Goal: Task Accomplishment & Management: Complete application form

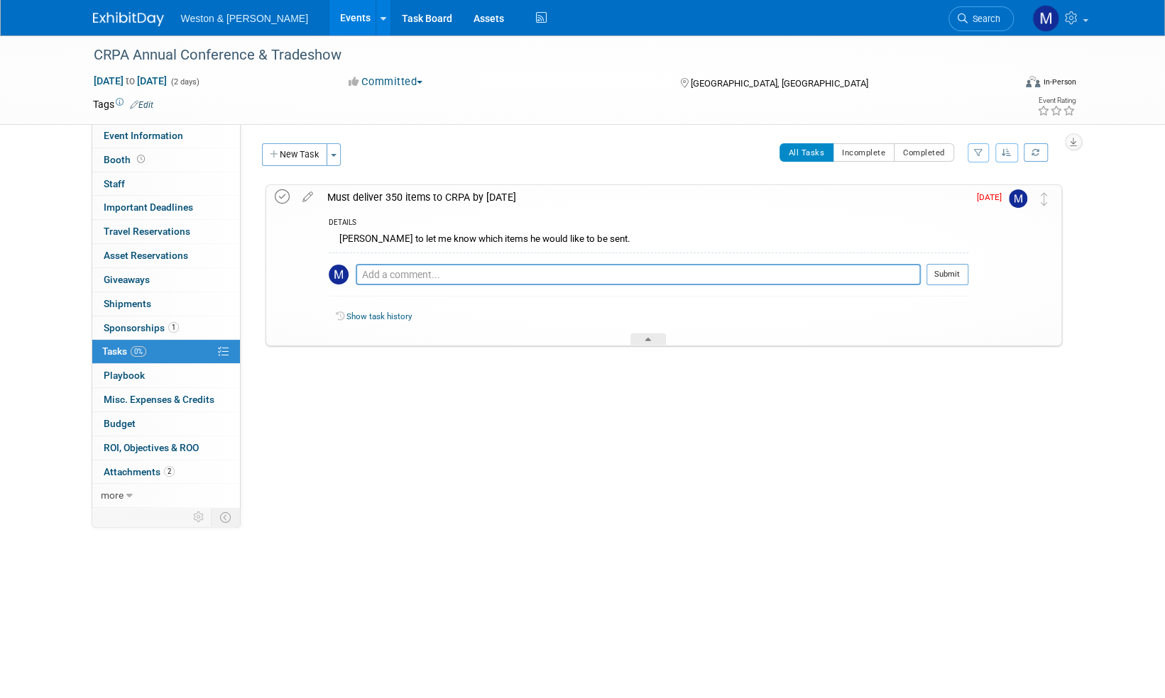
click at [283, 199] on icon at bounding box center [282, 197] width 15 height 15
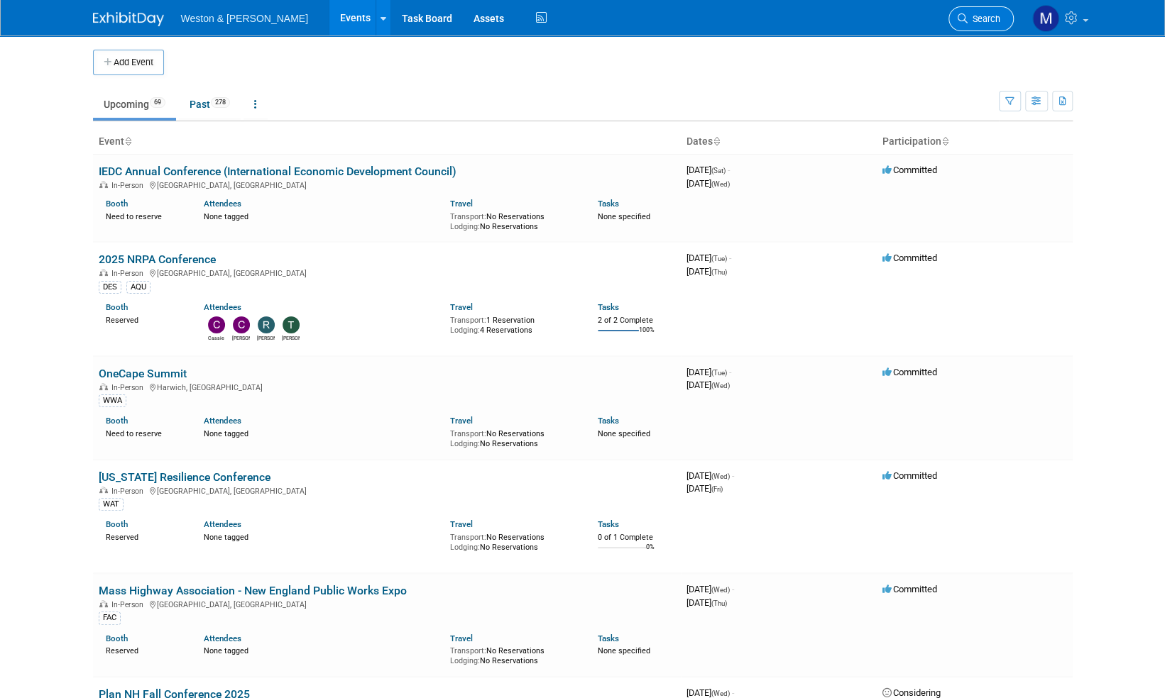
click at [980, 16] on span "Search" at bounding box center [983, 18] width 33 height 11
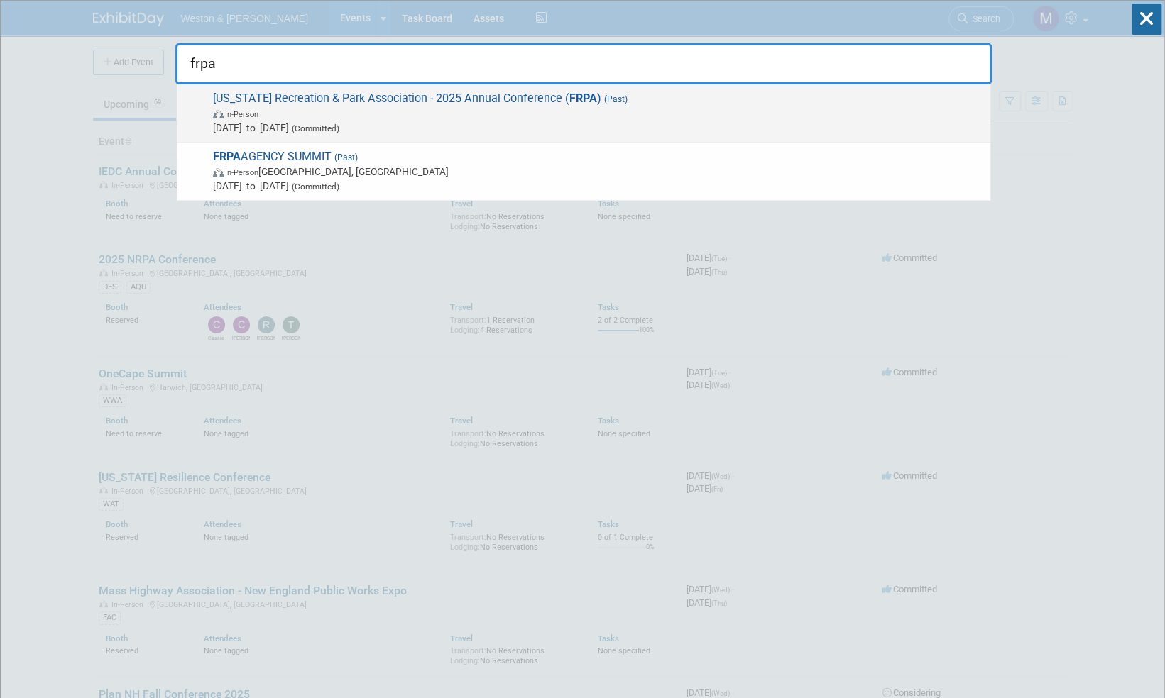
type input "frpa"
click at [433, 99] on span "Florida Recreation & Park Association - 2025 Annual Conference ( FRPA ) (Past) …" at bounding box center [596, 113] width 774 height 43
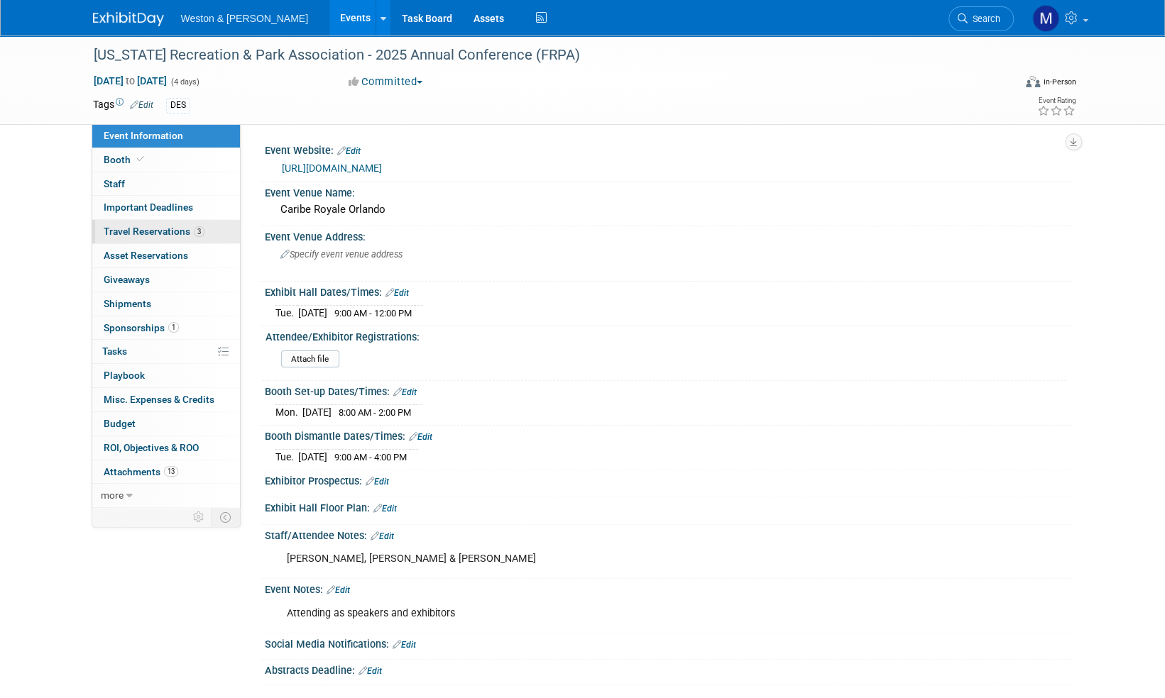
click at [148, 230] on span "Travel Reservations 3" at bounding box center [154, 231] width 101 height 11
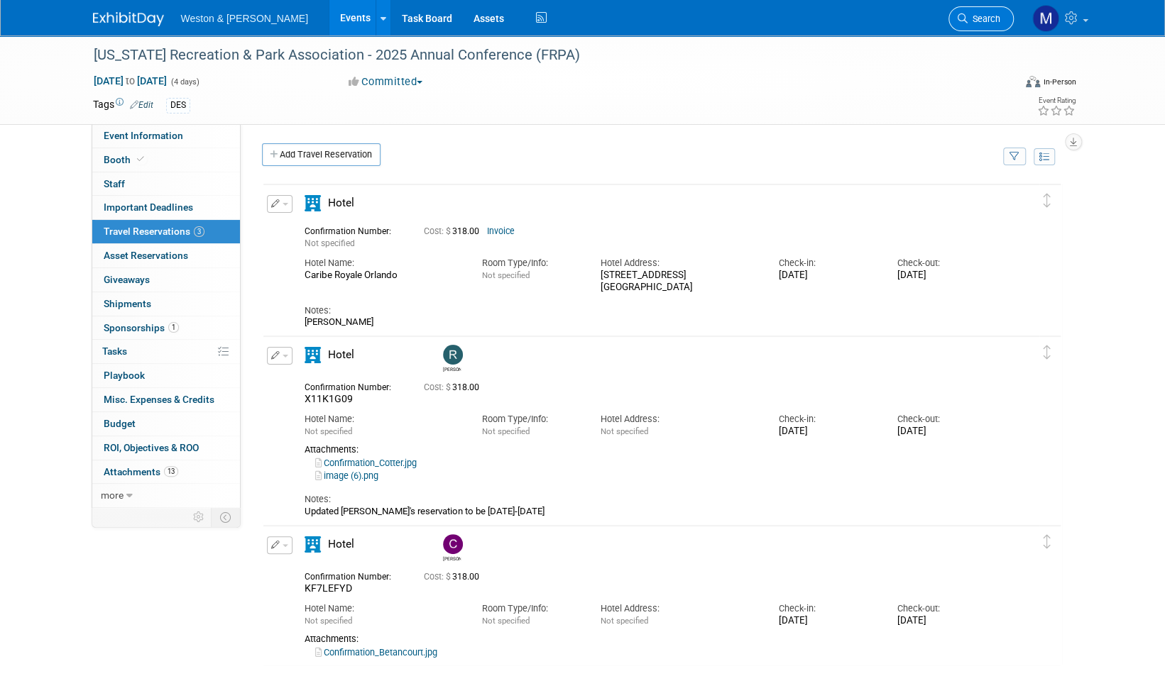
click at [988, 16] on span "Search" at bounding box center [983, 18] width 33 height 11
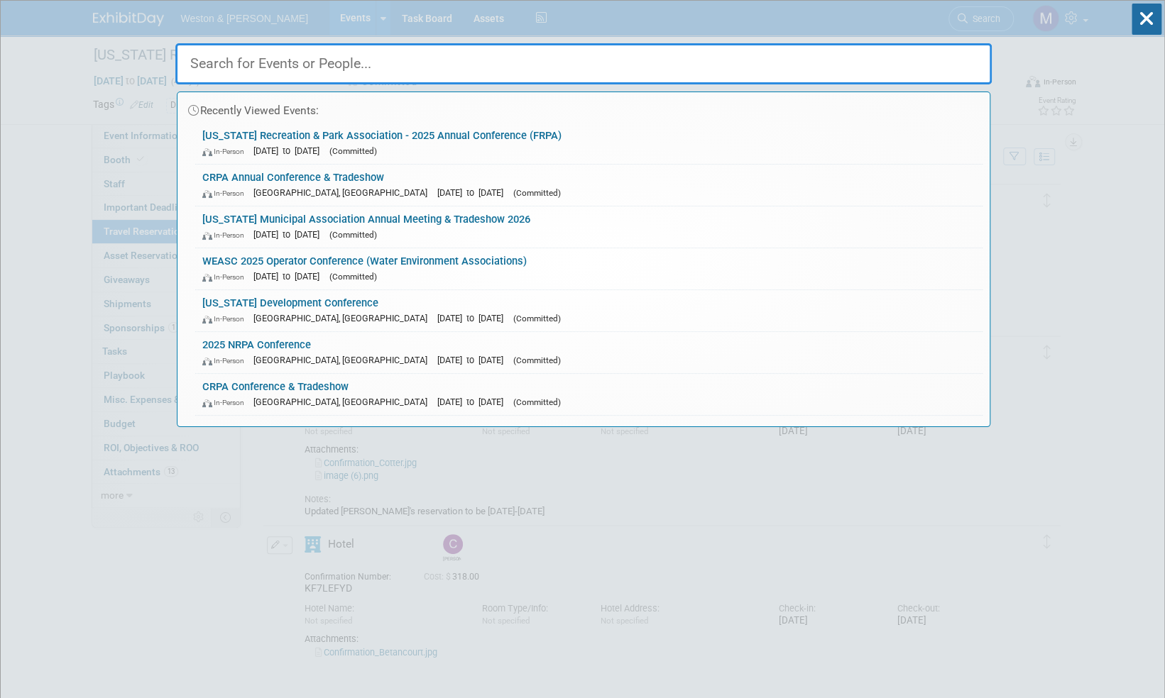
click at [281, 65] on input "text" at bounding box center [583, 63] width 816 height 41
paste input "NYS School Facilities"
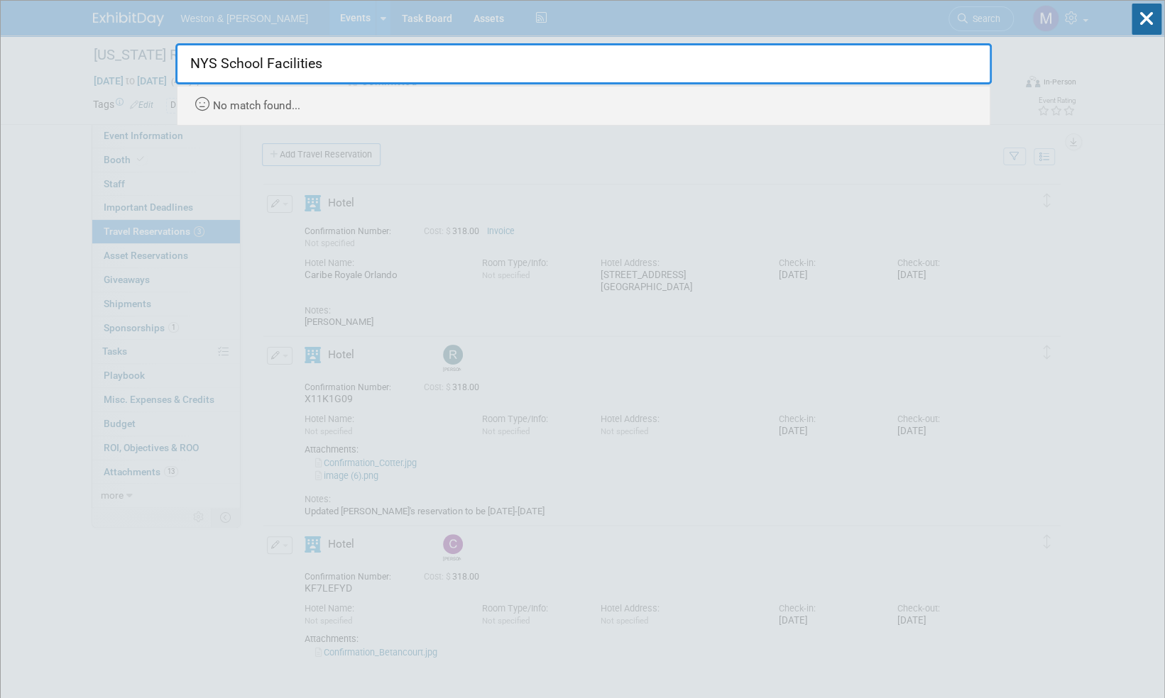
drag, startPoint x: 222, startPoint y: 62, endPoint x: 163, endPoint y: 70, distance: 60.0
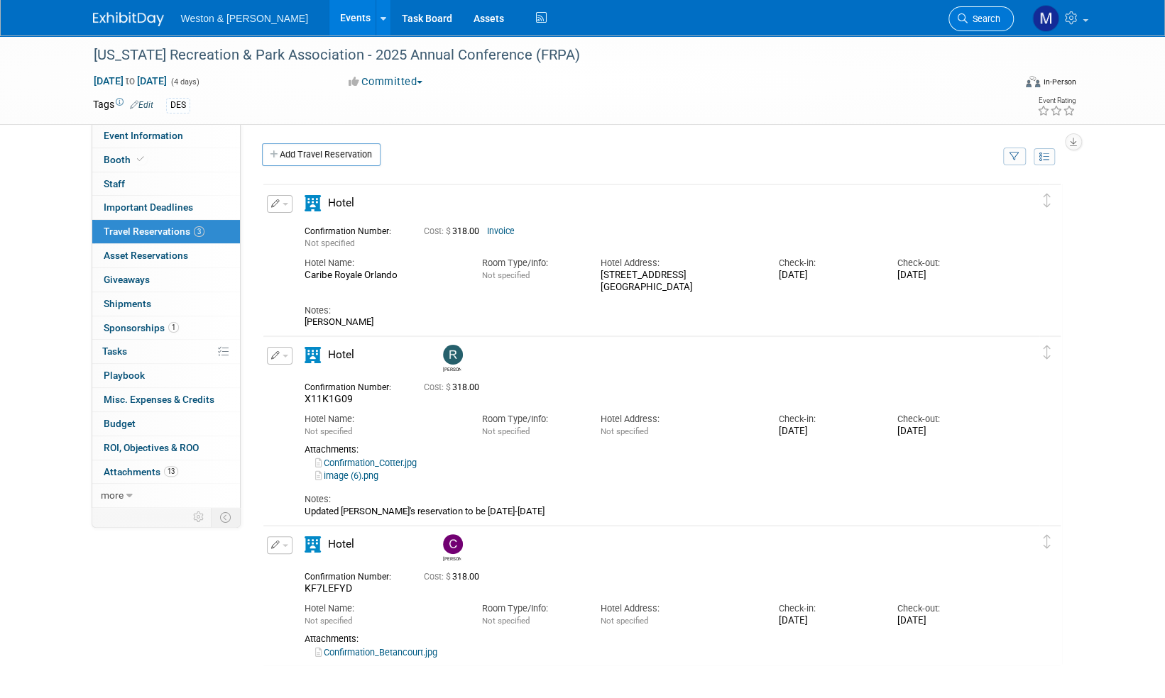
click at [987, 17] on span "Search" at bounding box center [983, 18] width 33 height 11
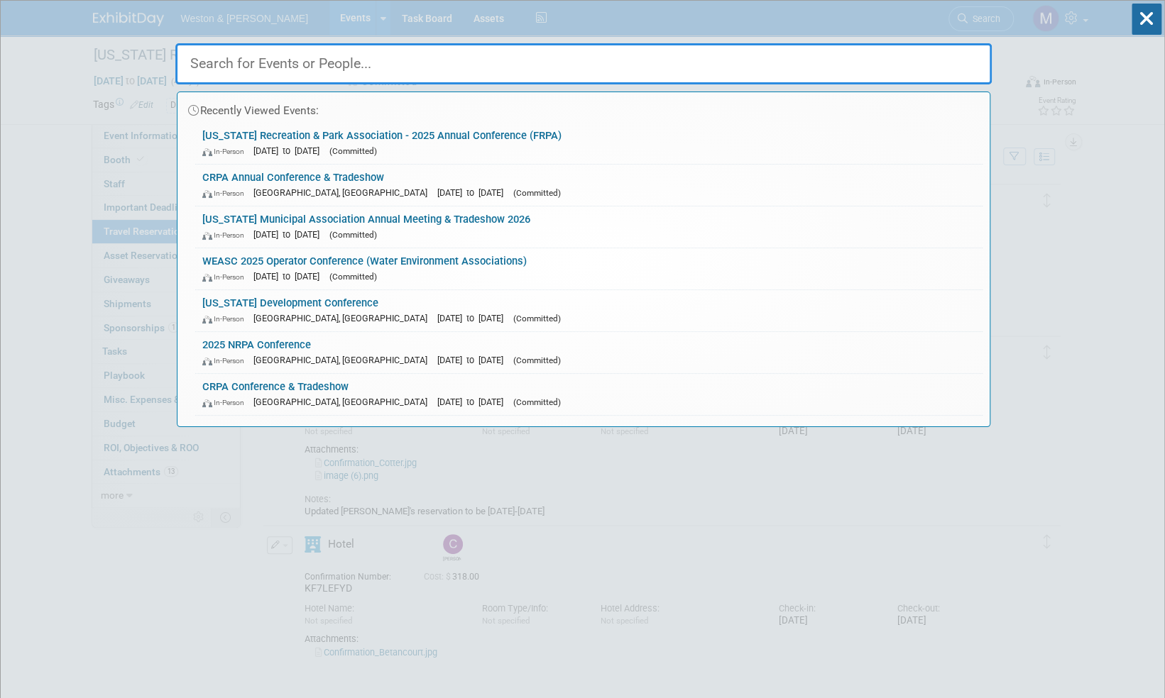
click at [224, 66] on input "text" at bounding box center [583, 63] width 816 height 41
paste input "NYS School Facilities"
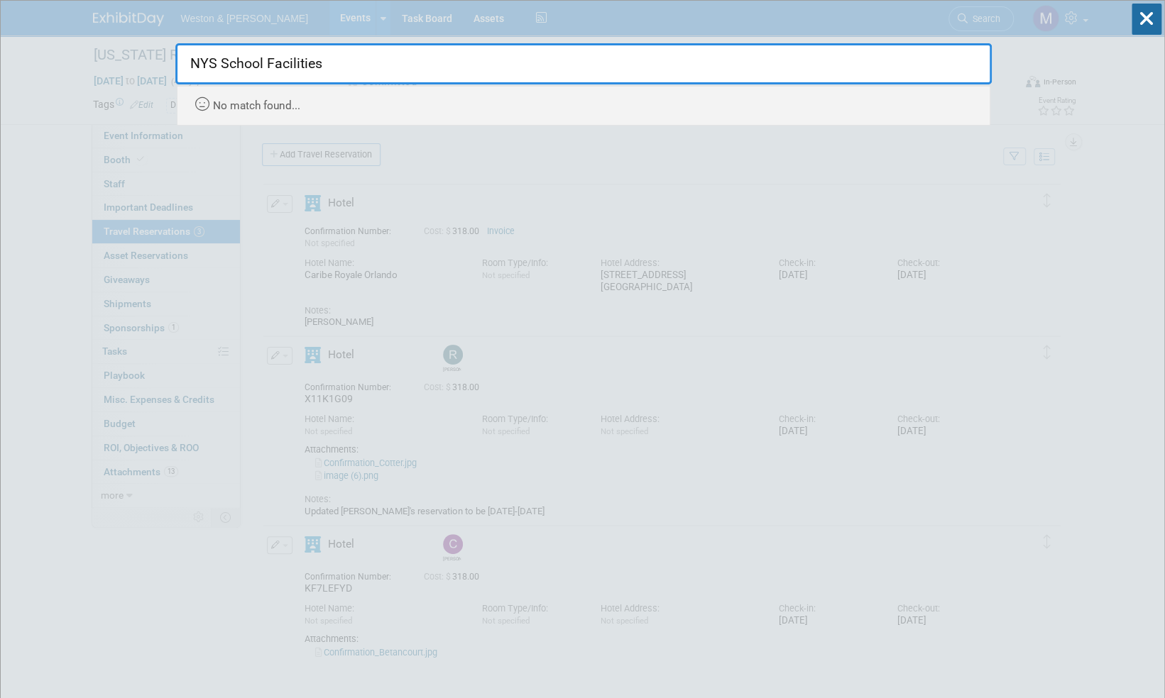
click at [224, 60] on input "NYS School Facilities" at bounding box center [583, 63] width 816 height 41
click at [221, 65] on input "NYS School Facilities" at bounding box center [583, 63] width 816 height 41
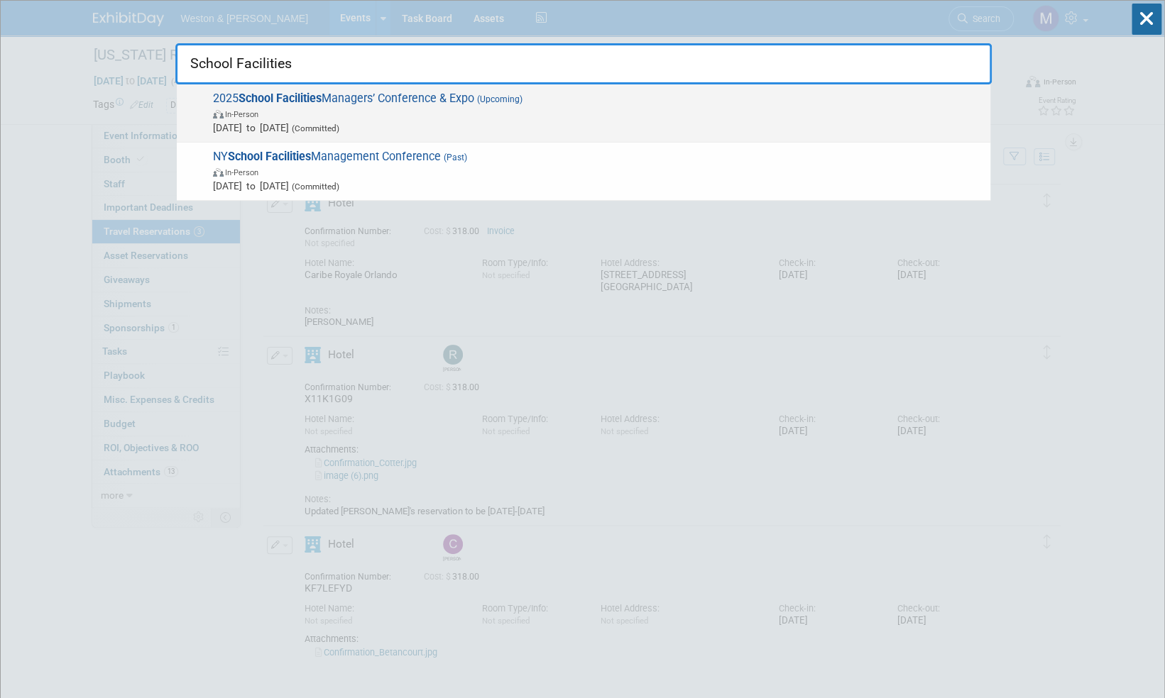
type input "School Facilities"
click at [377, 97] on span "2025 School Facilities Managers’ Conference & Expo (Upcoming) In-Person Oct 5, …" at bounding box center [596, 113] width 774 height 43
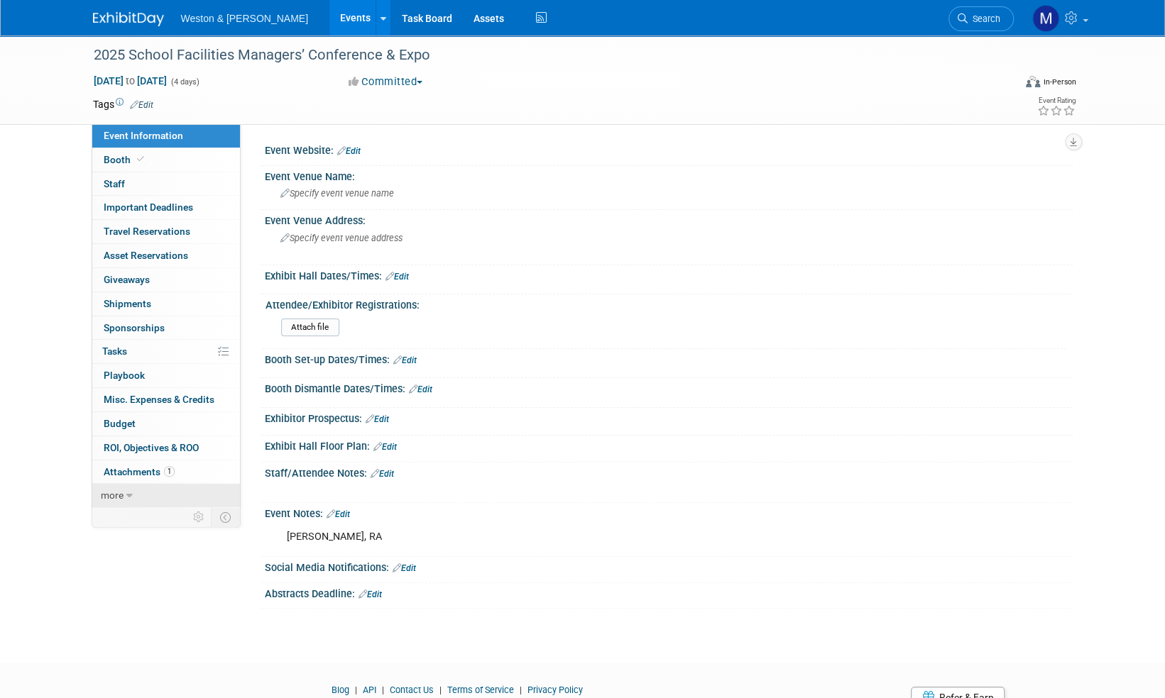
click at [115, 497] on span "more" at bounding box center [112, 495] width 23 height 11
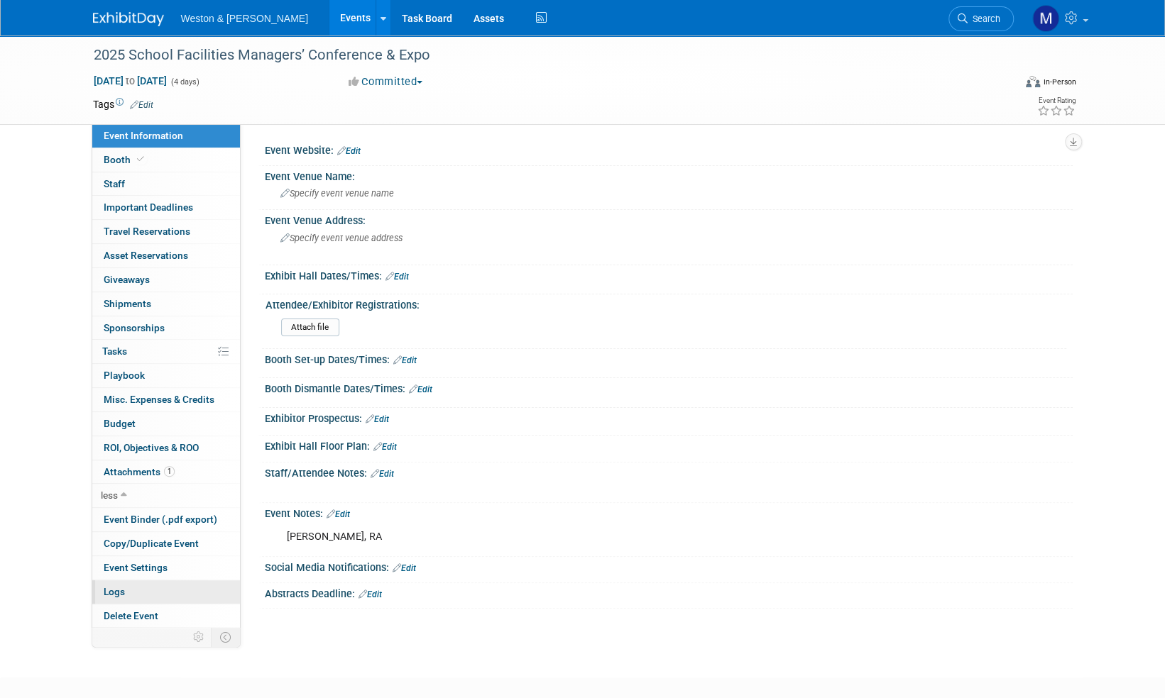
click at [110, 588] on span "Logs" at bounding box center [114, 591] width 21 height 11
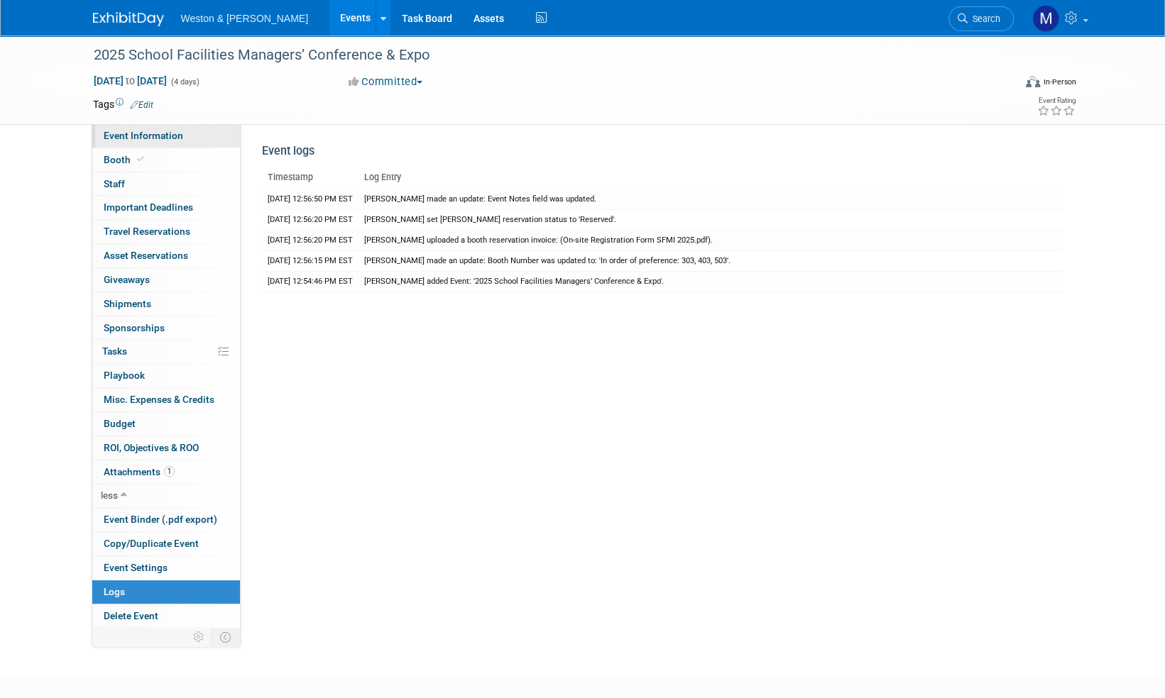
click at [131, 136] on span "Event Information" at bounding box center [143, 135] width 79 height 11
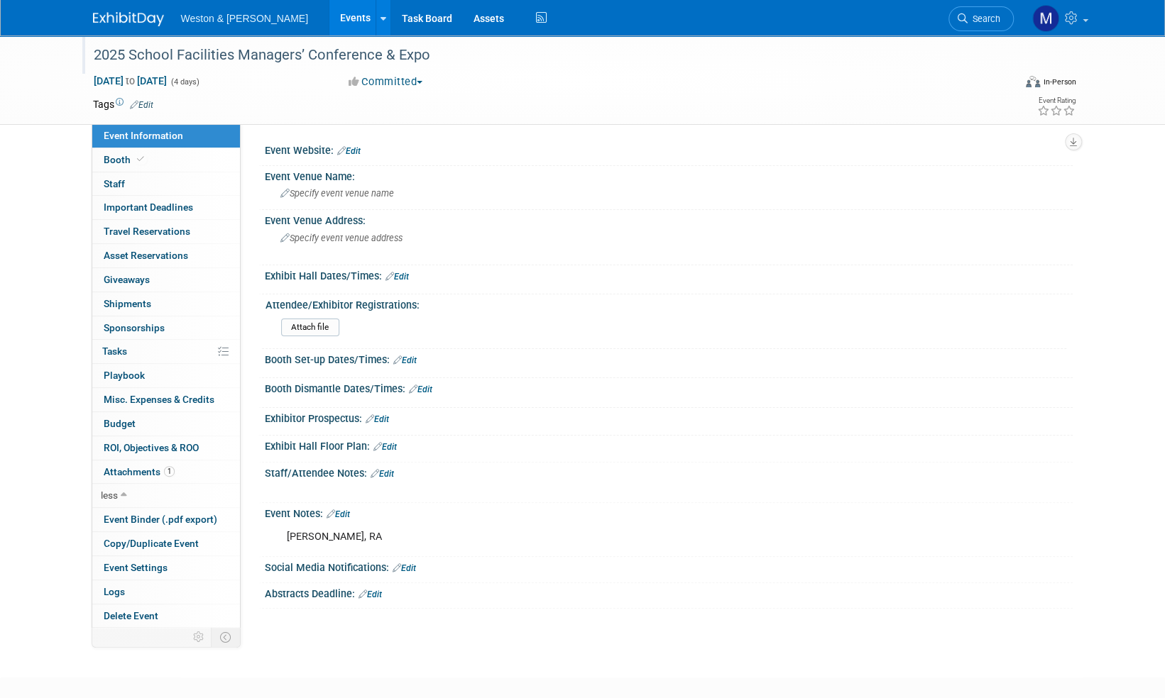
click at [435, 57] on div "2025 School Facilities Managers’ Conference & Expo" at bounding box center [541, 56] width 904 height 26
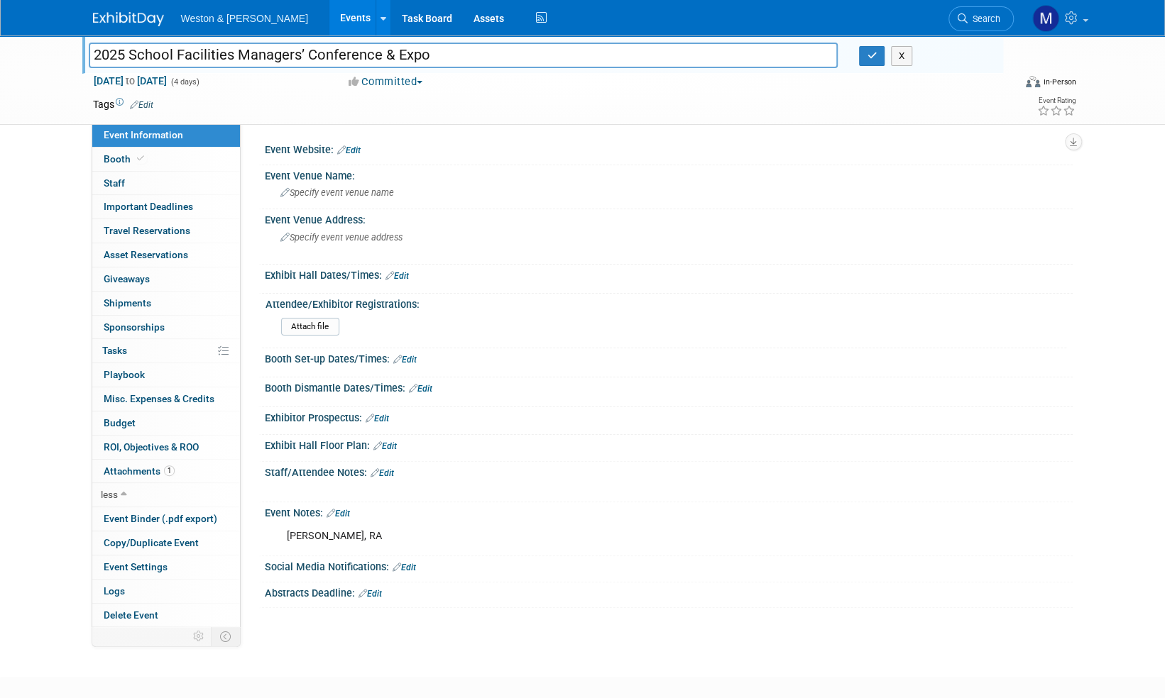
drag, startPoint x: 444, startPoint y: 55, endPoint x: 81, endPoint y: 85, distance: 364.6
click at [81, 85] on div "2025 School Facilities Managers’ Conference & Expo 2025 School Facilities Manag…" at bounding box center [582, 79] width 1165 height 89
click at [356, 149] on link "Edit" at bounding box center [348, 151] width 23 height 10
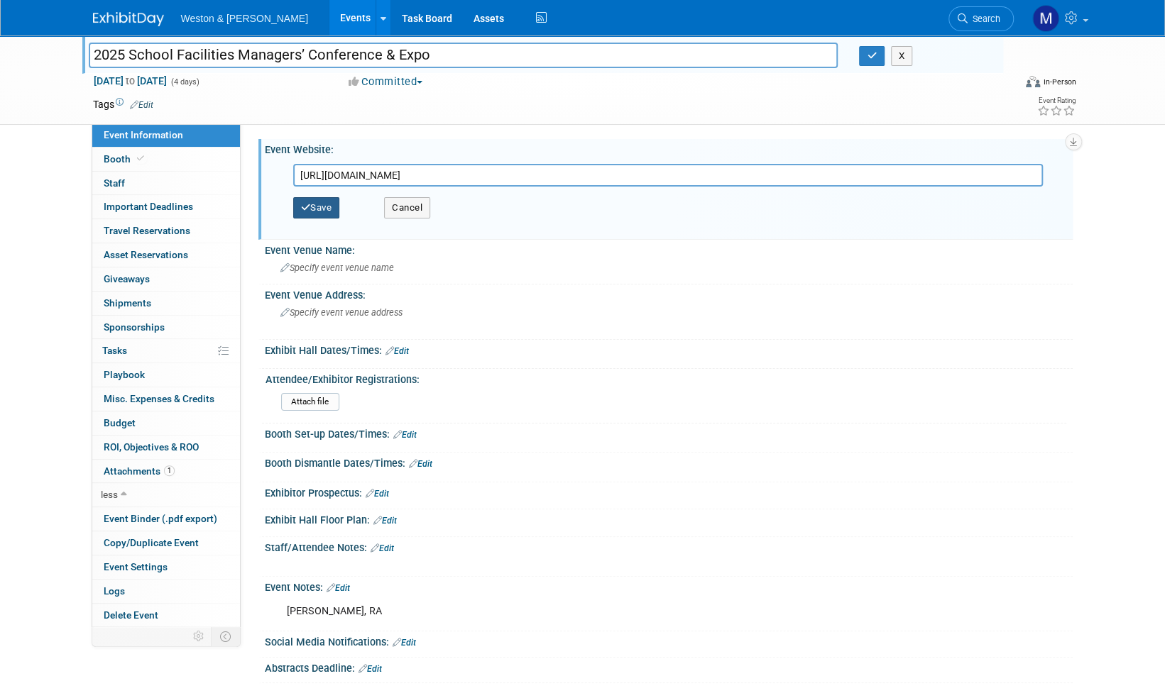
type input "https://nyssfmi.org/annual-conference/"
click at [327, 205] on button "Save" at bounding box center [316, 207] width 47 height 21
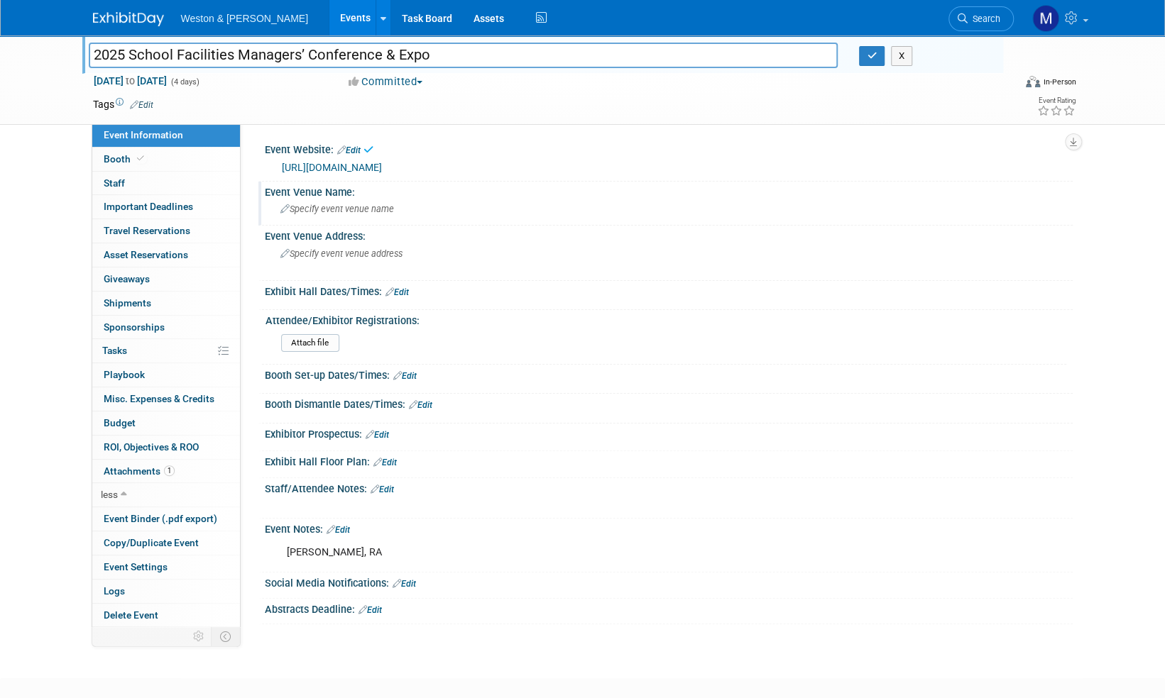
click at [348, 210] on span "Specify event venue name" at bounding box center [337, 209] width 114 height 11
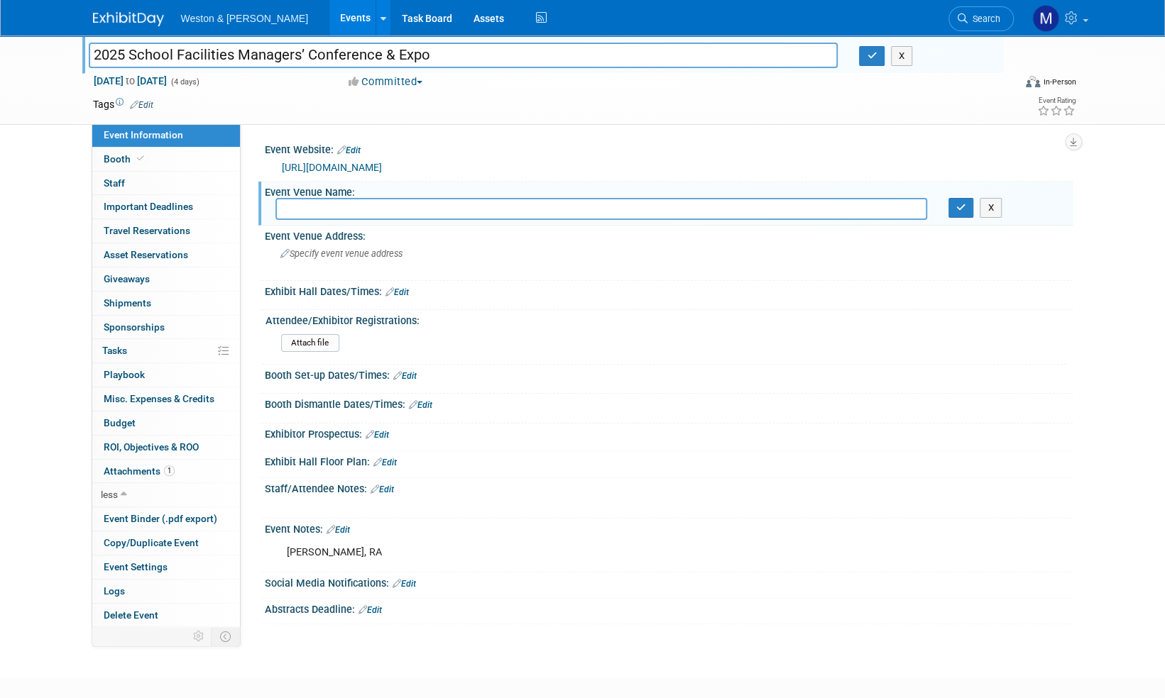
paste input "Saratoga Hilton & City Center"
type input "Saratoga Hilton & City Center"
click at [958, 210] on icon "button" at bounding box center [961, 207] width 10 height 9
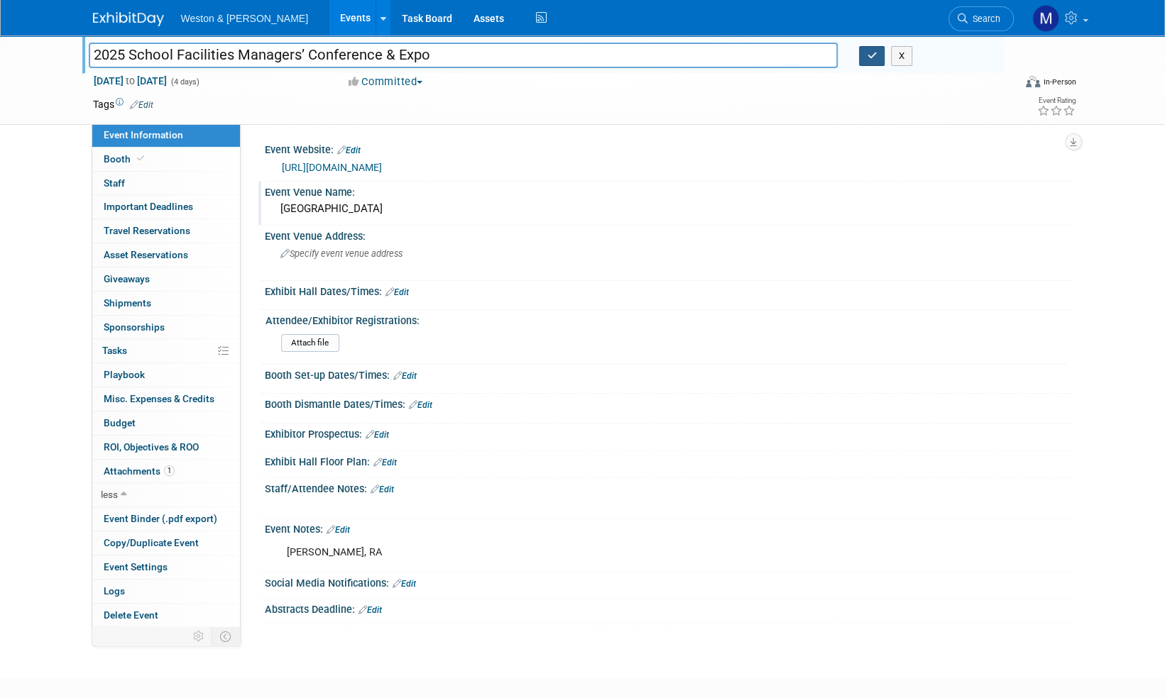
click at [872, 55] on icon "button" at bounding box center [872, 55] width 10 height 9
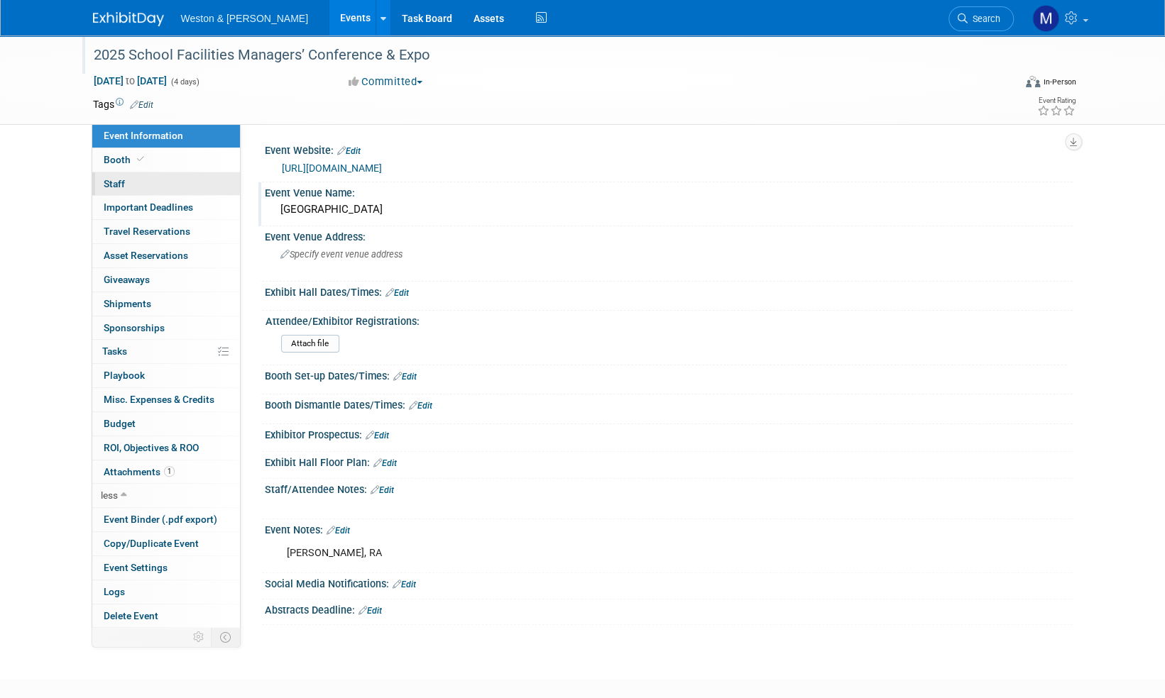
click at [114, 183] on span "Staff 0" at bounding box center [114, 183] width 21 height 11
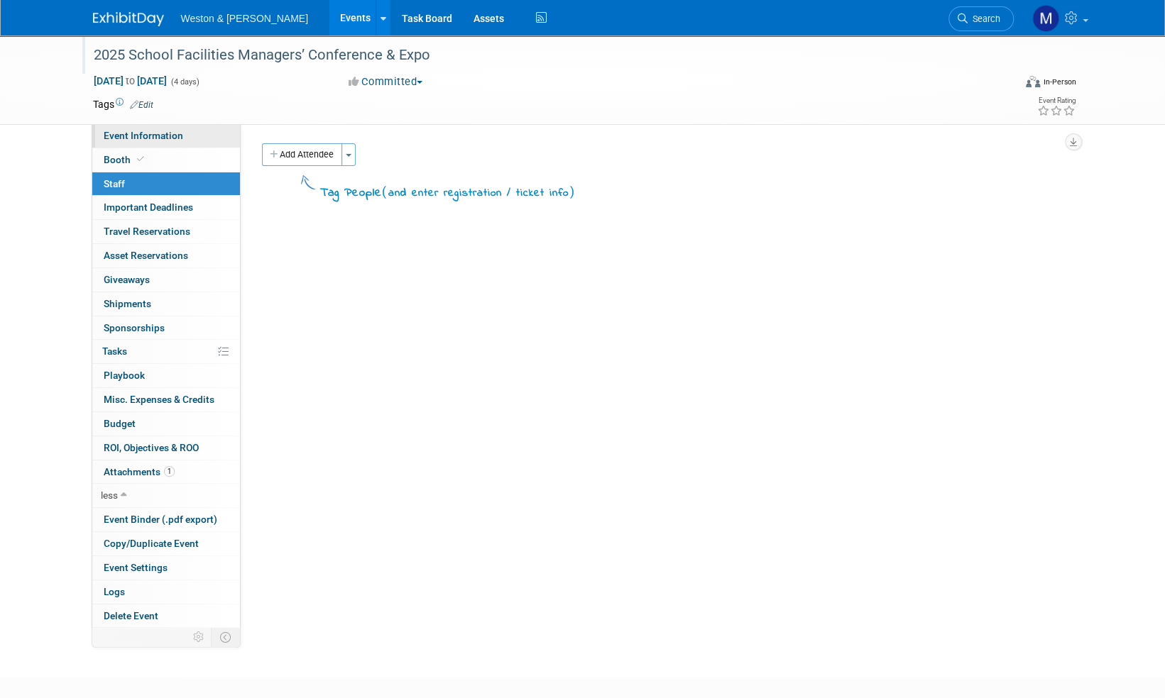
click at [138, 136] on span "Event Information" at bounding box center [143, 135] width 79 height 11
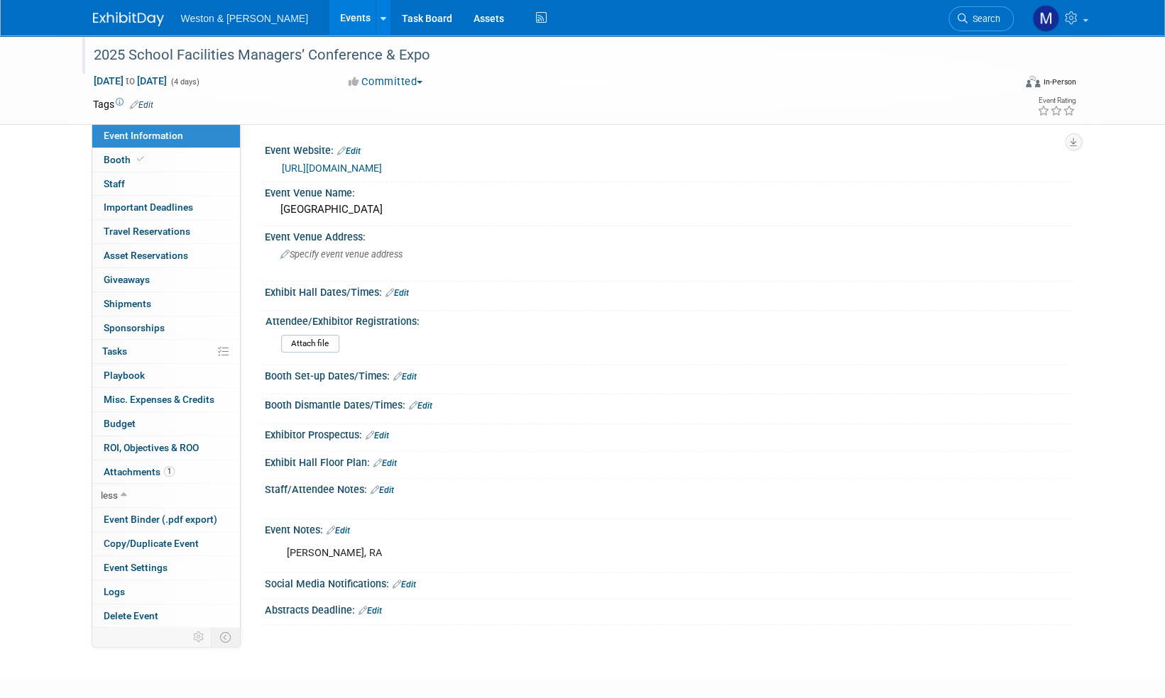
click at [345, 526] on link "Edit" at bounding box center [338, 531] width 23 height 10
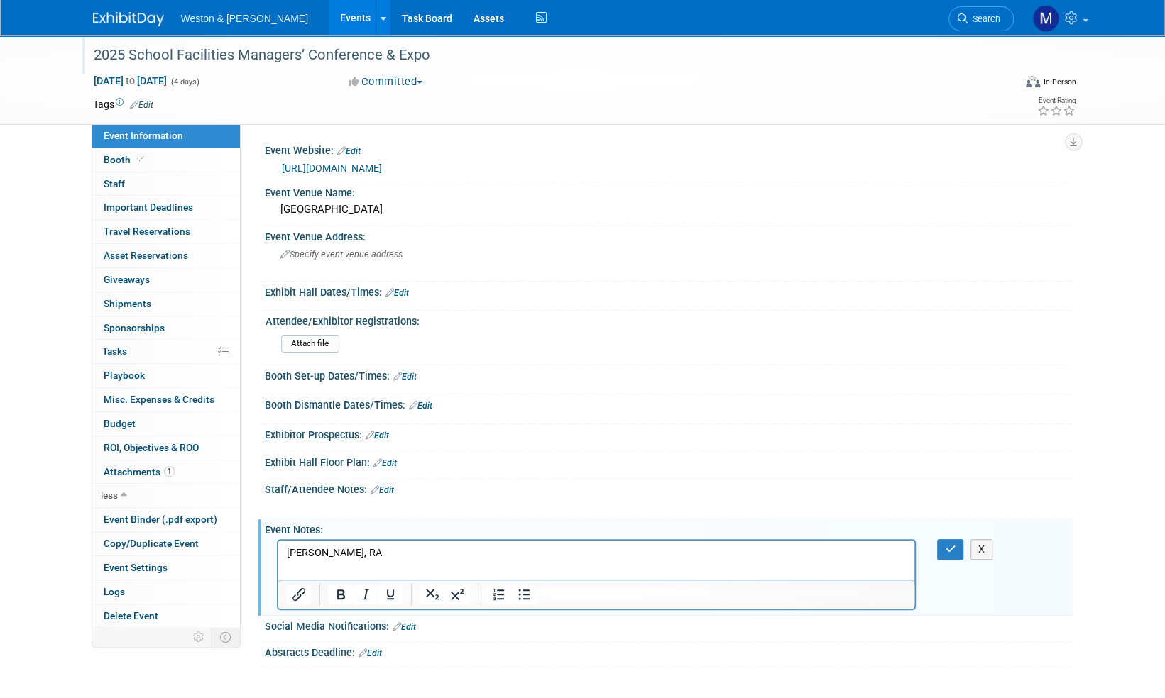
click at [388, 552] on p "Brian Gottschalk, RA" at bounding box center [596, 554] width 620 height 14
click at [955, 544] on icon "button" at bounding box center [950, 549] width 11 height 10
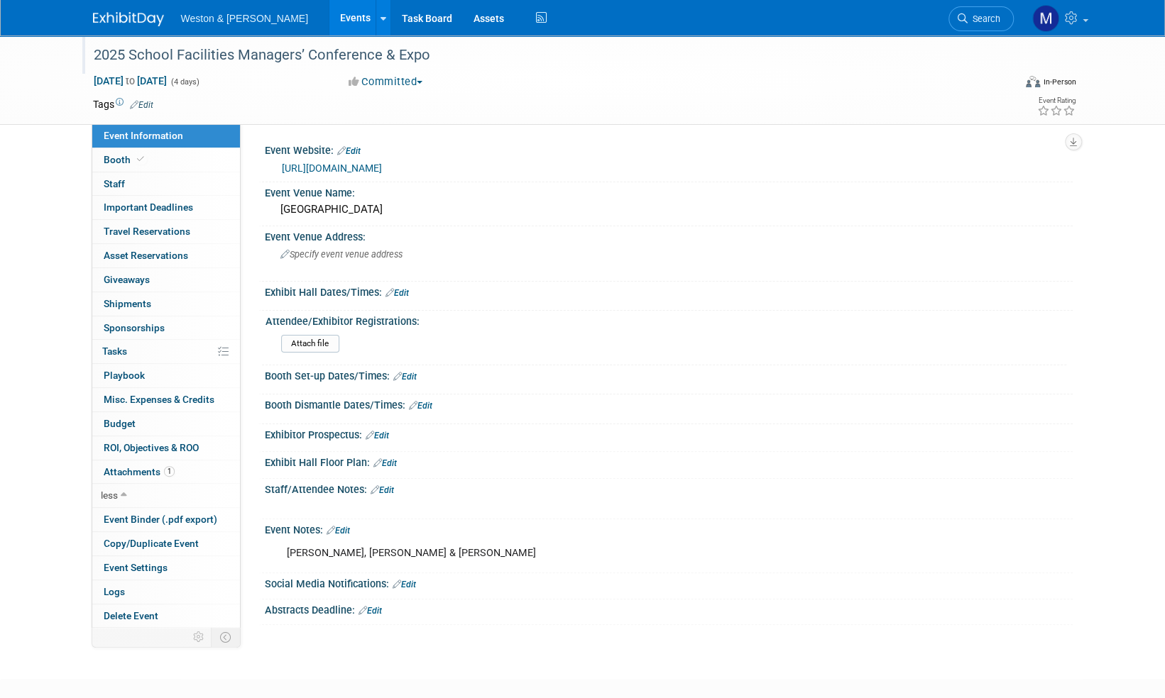
click at [437, 55] on div "2025 School Facilities Managers’ Conference & Expo" at bounding box center [541, 56] width 904 height 26
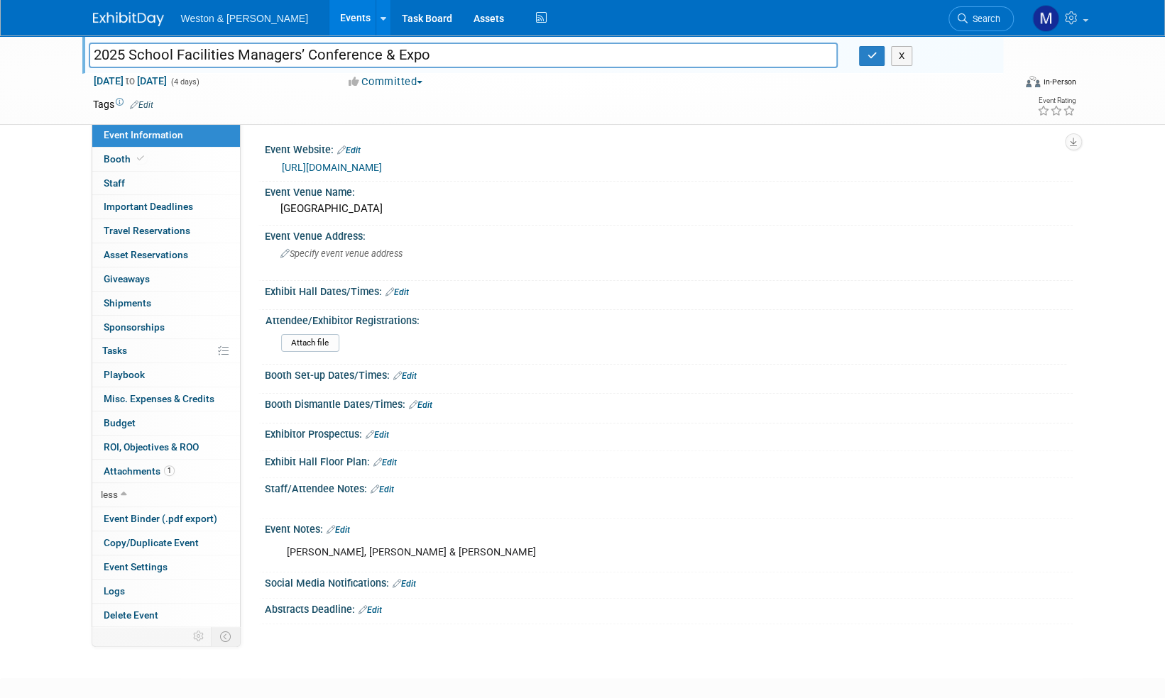
drag, startPoint x: 446, startPoint y: 58, endPoint x: 73, endPoint y: 40, distance: 373.8
click at [73, 40] on div "2025 School Facilities Managers’ Conference & Expo 2025 School Facilities Manag…" at bounding box center [582, 79] width 1165 height 89
click at [126, 17] on img at bounding box center [128, 19] width 71 height 14
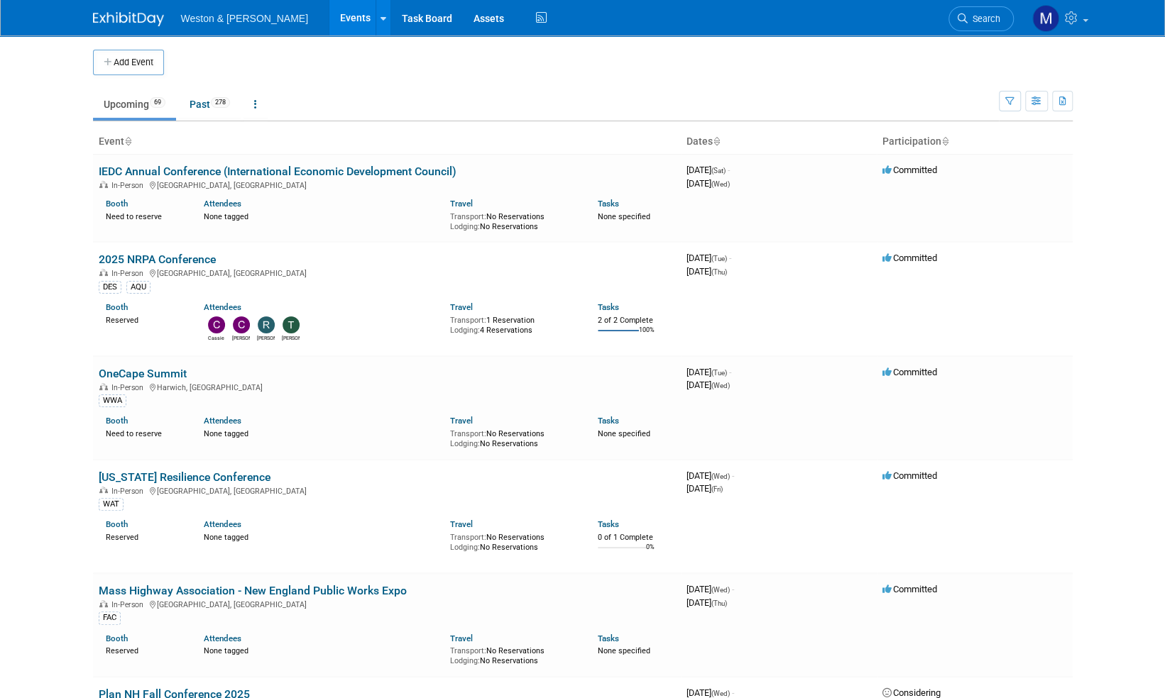
click at [131, 17] on img at bounding box center [128, 19] width 71 height 14
click at [992, 21] on span "Search" at bounding box center [983, 18] width 33 height 11
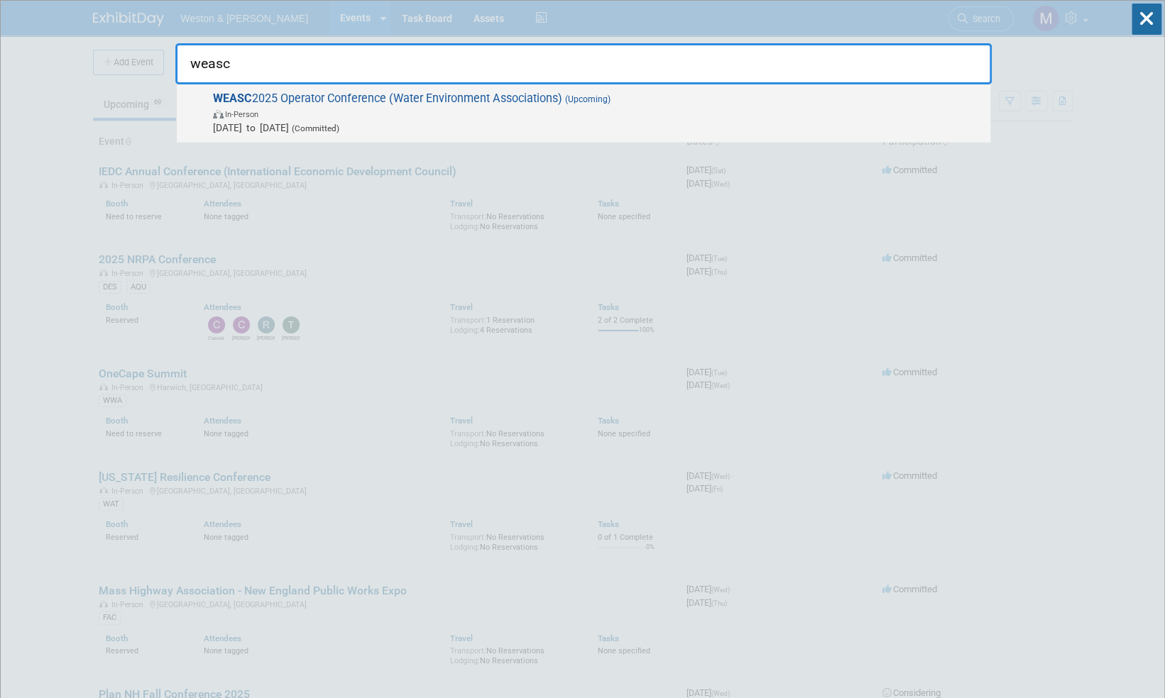
type input "weasc"
click at [444, 97] on span "WEASC 2025 Operator Conference (Water Environment Associations) (Upcoming) In-P…" at bounding box center [596, 113] width 774 height 43
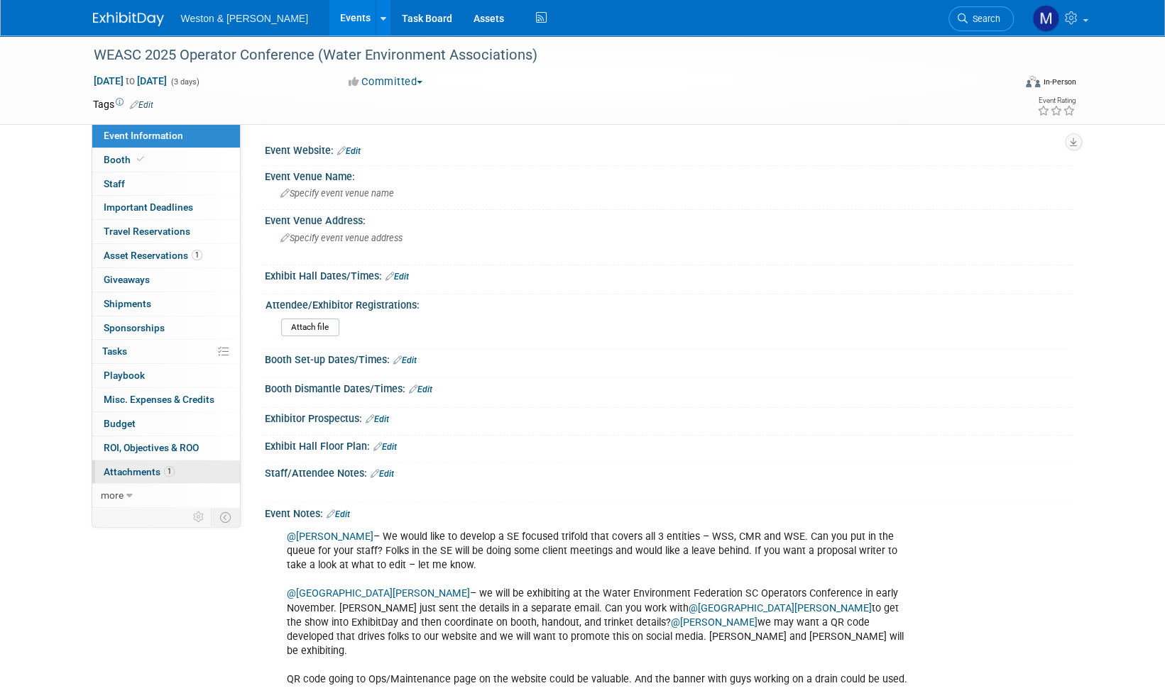
click at [130, 471] on span "Attachments 1" at bounding box center [139, 471] width 71 height 11
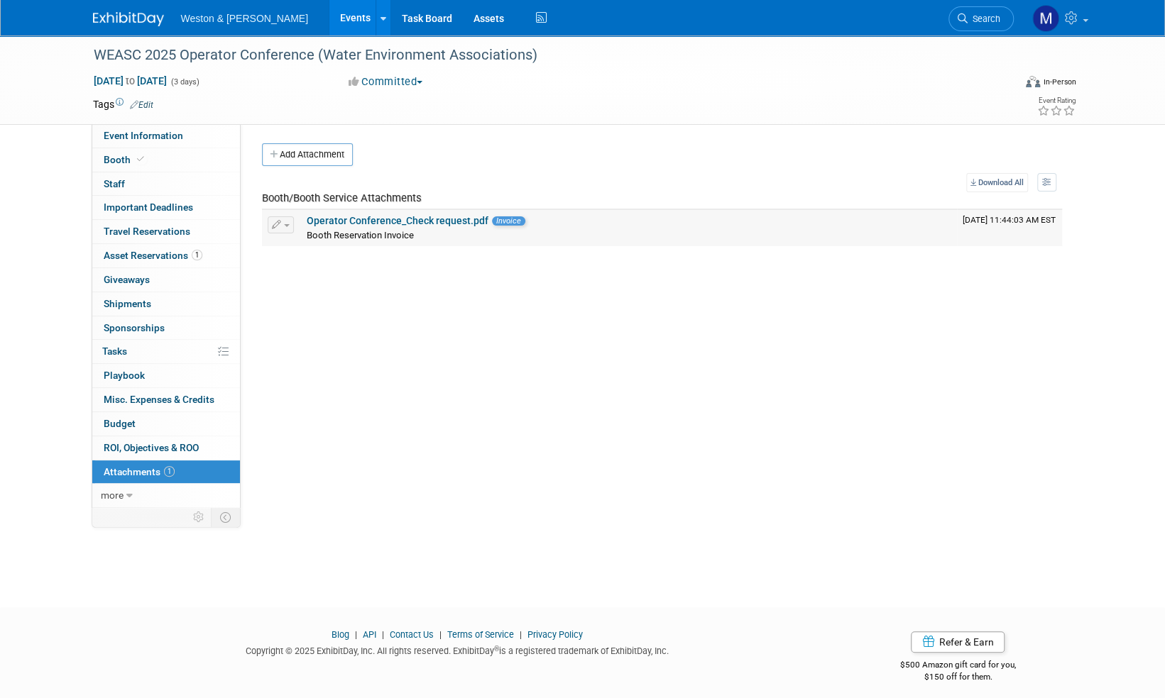
click at [451, 219] on link "Operator Conference_Check request.pdf" at bounding box center [398, 220] width 182 height 11
click at [114, 160] on span "Booth" at bounding box center [125, 159] width 43 height 11
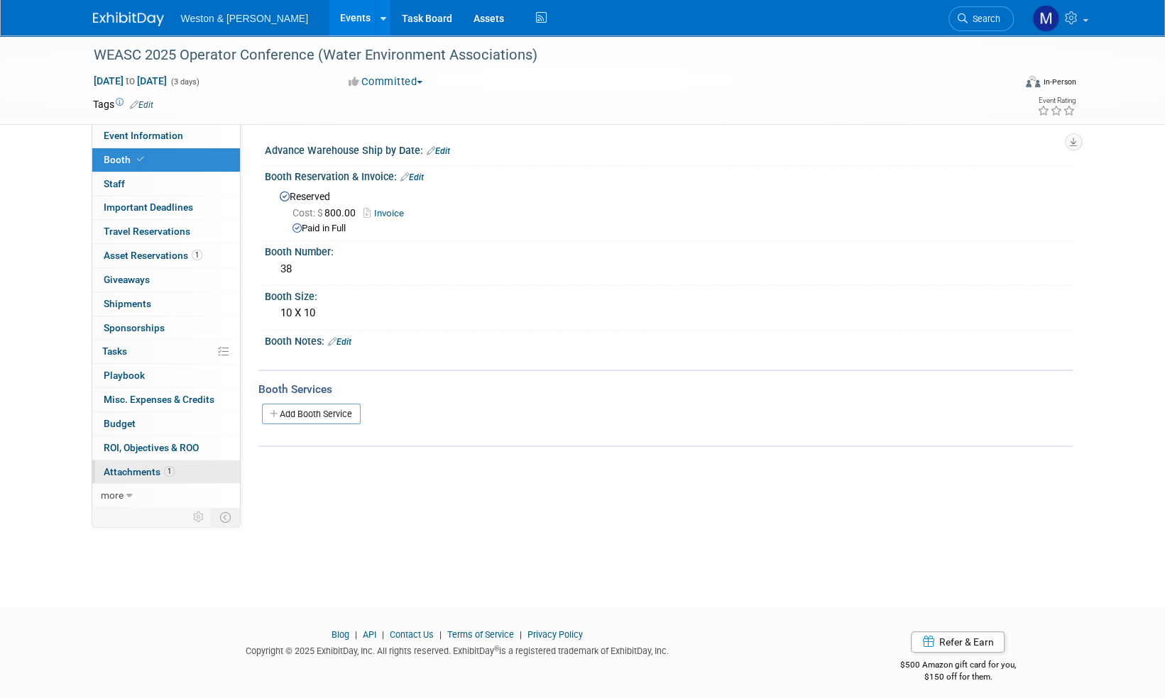
click at [133, 468] on span "Attachments 1" at bounding box center [139, 471] width 71 height 11
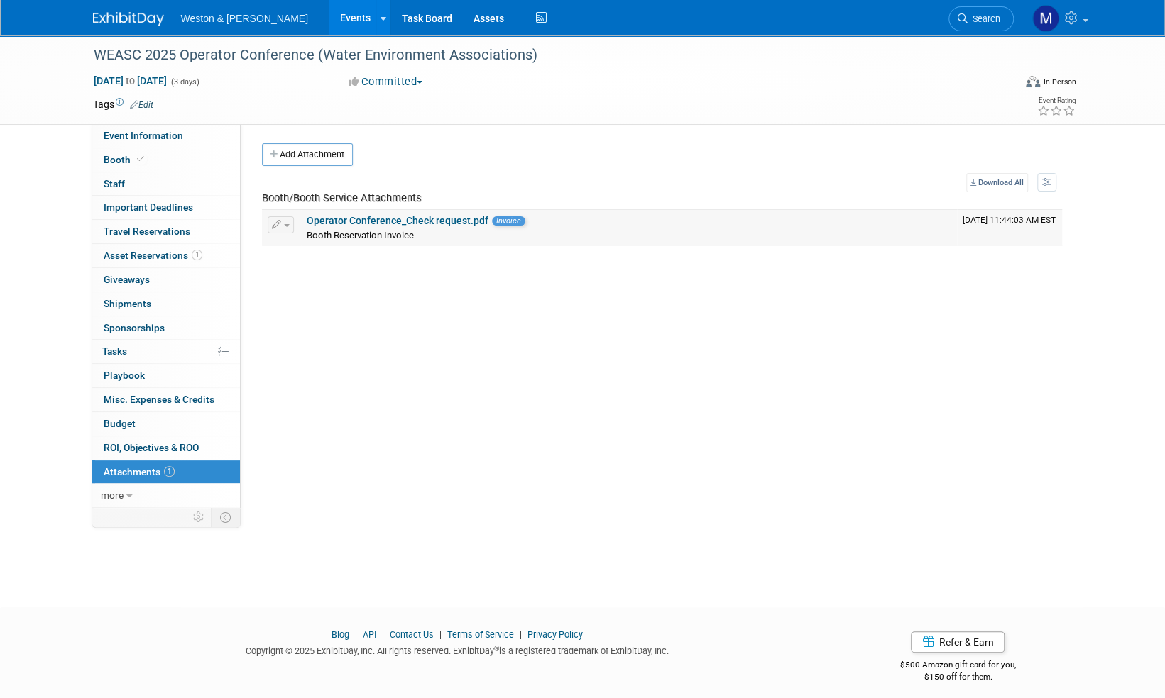
click at [434, 220] on link "Operator Conference_Check request.pdf" at bounding box center [398, 220] width 182 height 11
click at [130, 136] on span "Event Information" at bounding box center [143, 135] width 79 height 11
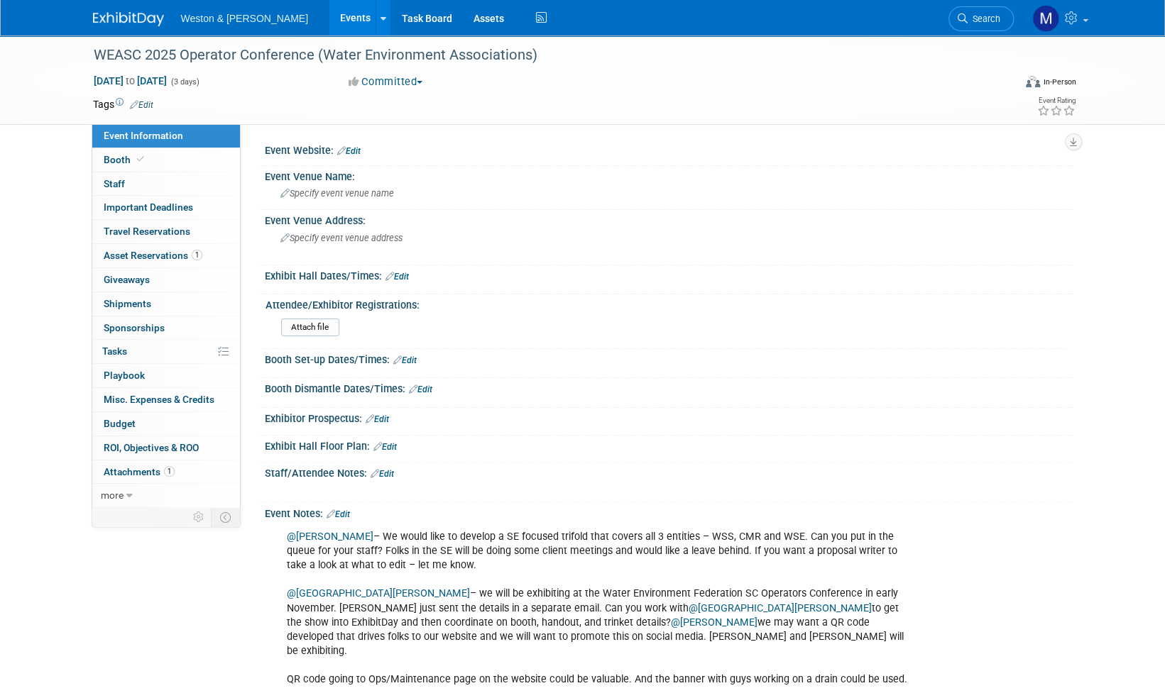
scroll to position [71, 0]
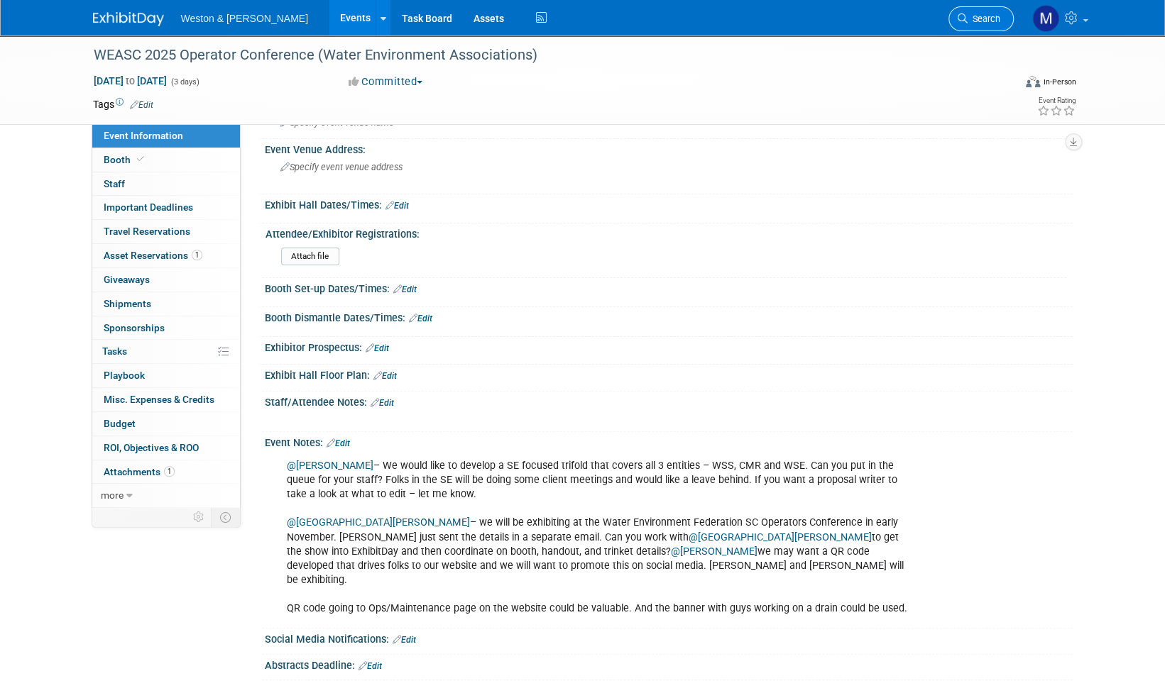
click at [992, 20] on span "Search" at bounding box center [983, 18] width 33 height 11
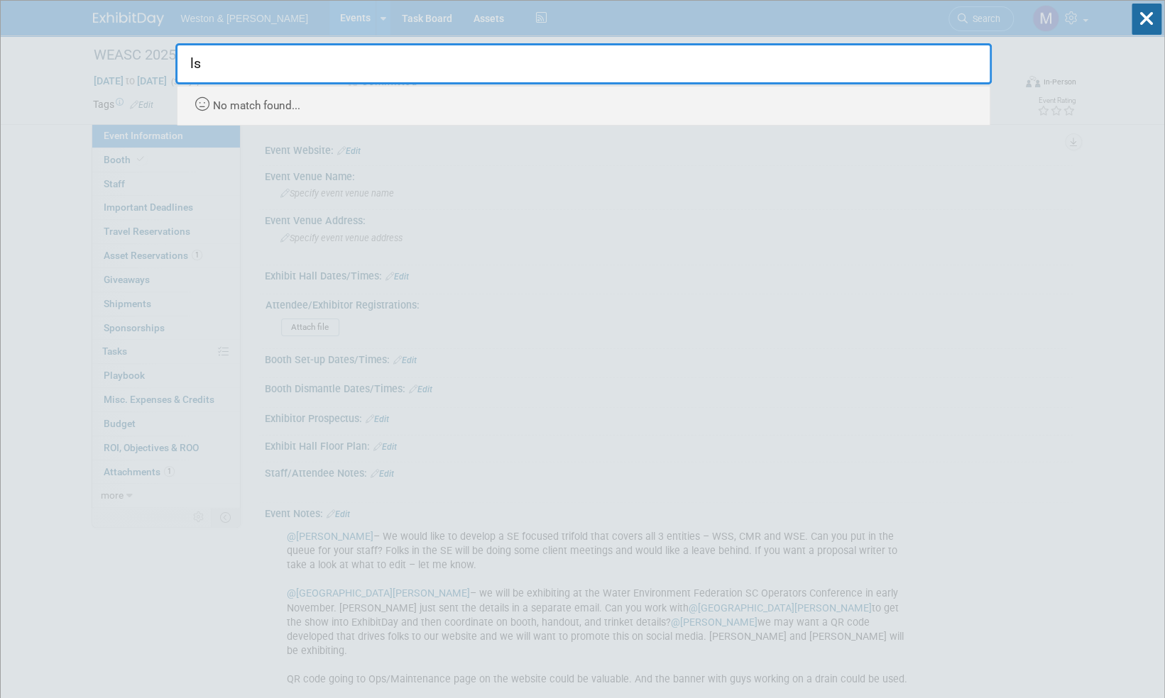
type input "l"
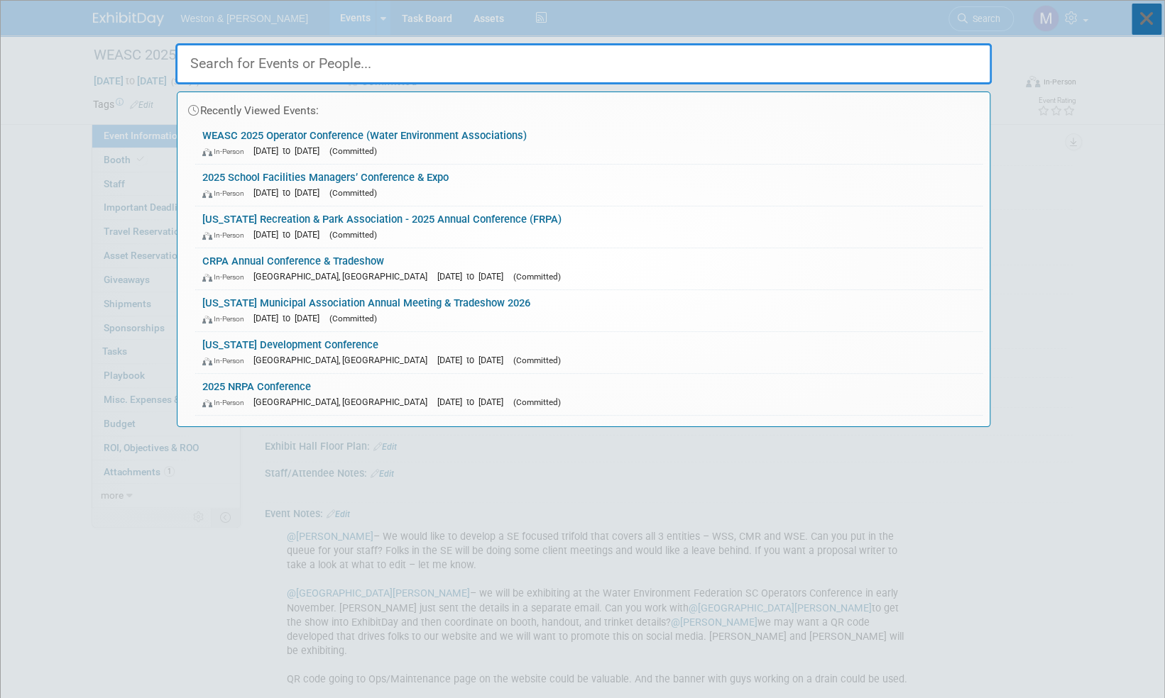
click at [1157, 19] on icon at bounding box center [1146, 19] width 30 height 31
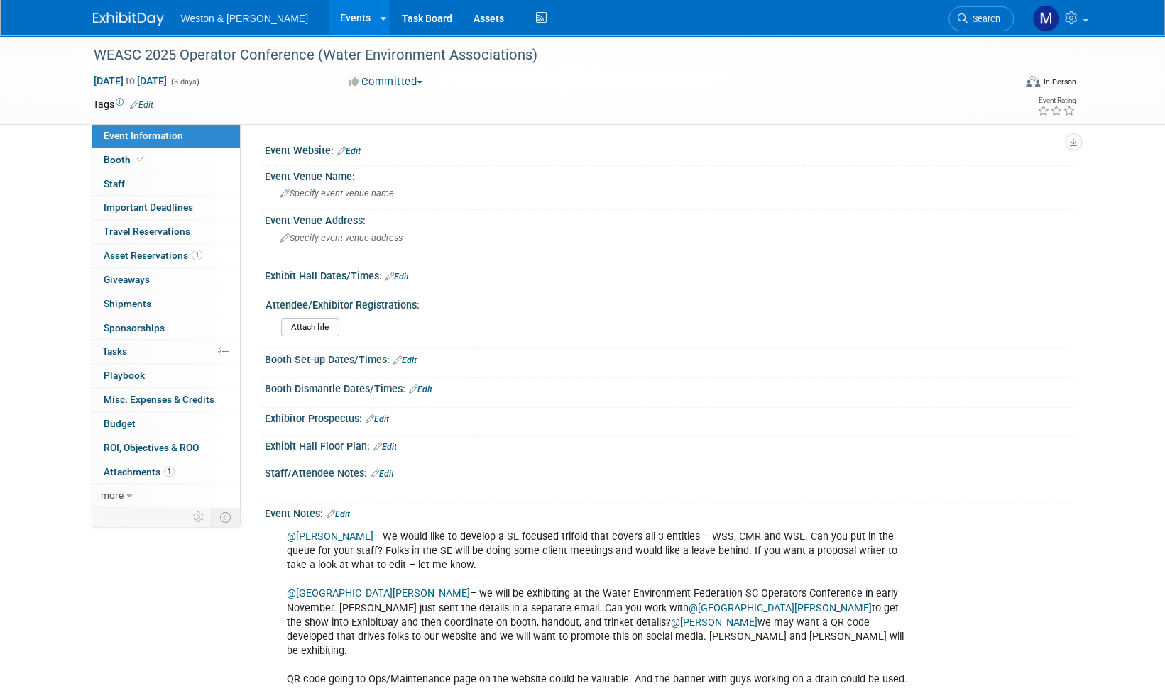
click at [133, 19] on img at bounding box center [128, 19] width 71 height 14
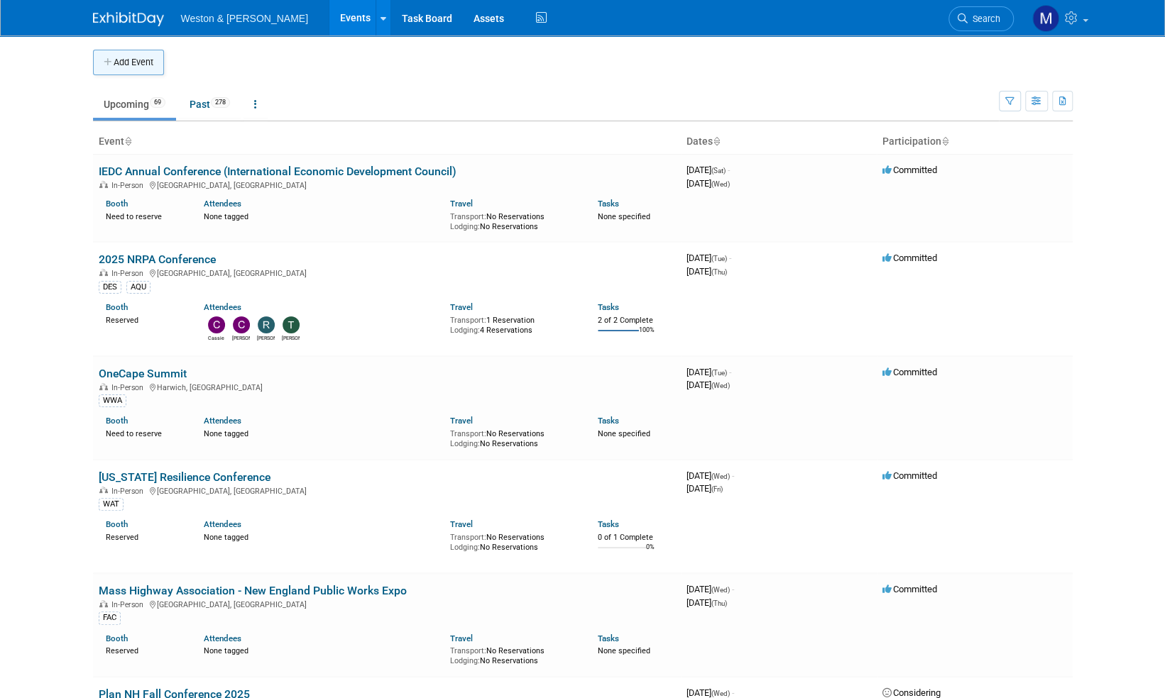
click at [118, 63] on button "Add Event" at bounding box center [128, 63] width 71 height 26
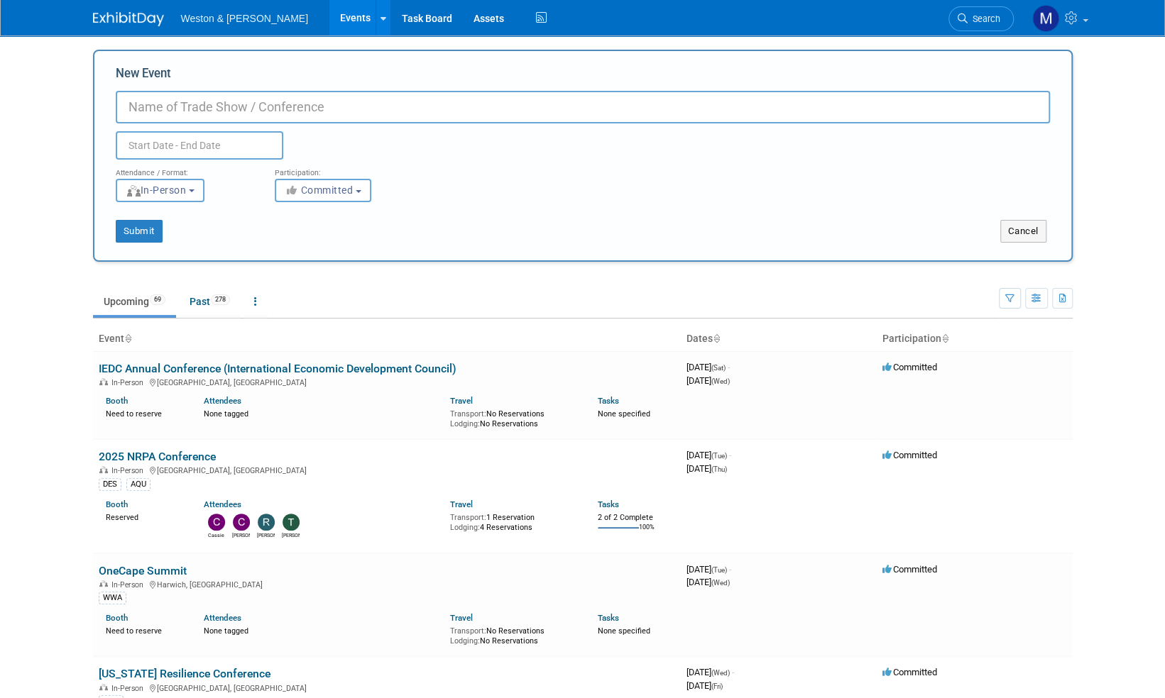
click at [170, 97] on input "New Event" at bounding box center [583, 107] width 934 height 33
paste input "Annual Fall Party"
type input "LSPA Annual Fall Party"
click at [169, 148] on input "text" at bounding box center [200, 145] width 168 height 28
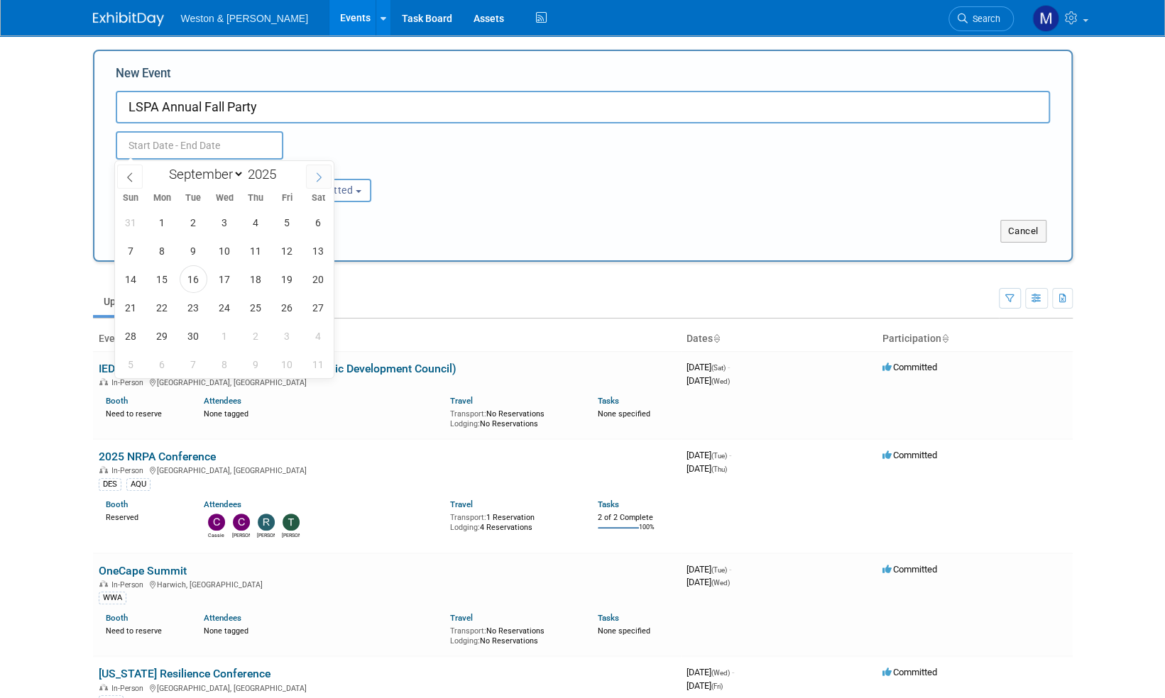
click at [319, 178] on icon at bounding box center [319, 177] width 10 height 10
select select "9"
click at [221, 283] on span "15" at bounding box center [225, 279] width 28 height 28
type input "Oct 15, 2025 to Oct 15, 2025"
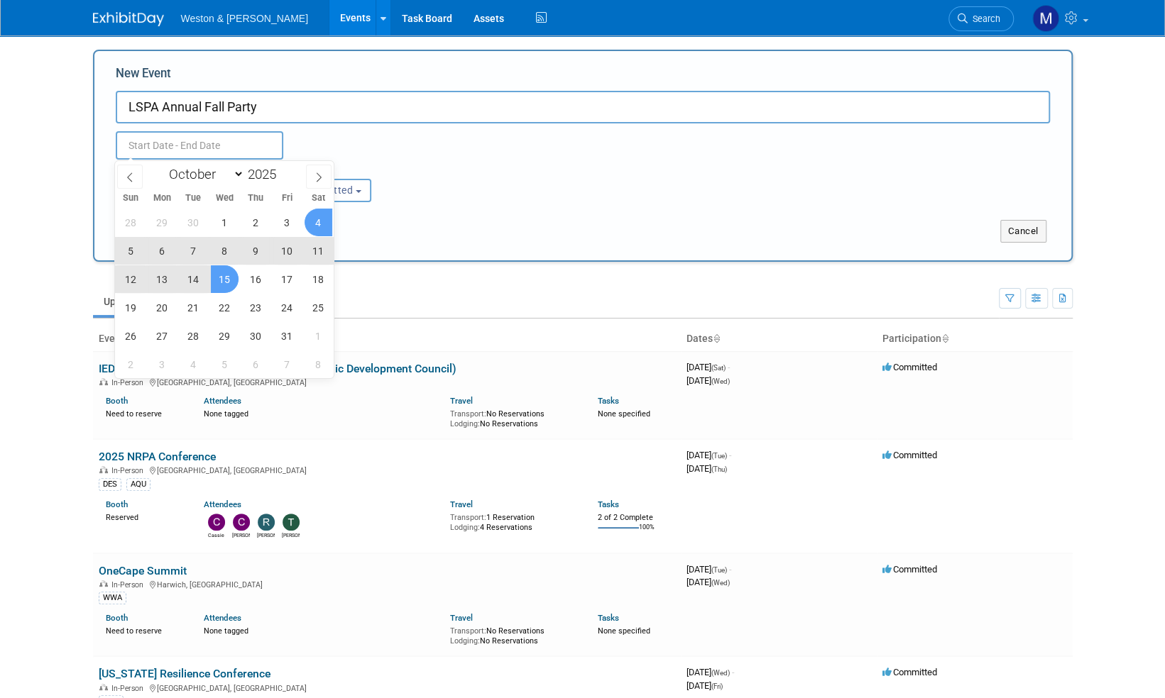
type input "Oct 15, 2025 to Oct 15, 2025"
click at [469, 156] on div "Oct 15, 2025 to Oct 15, 2025 Duplicate Event Warning" at bounding box center [582, 142] width 955 height 36
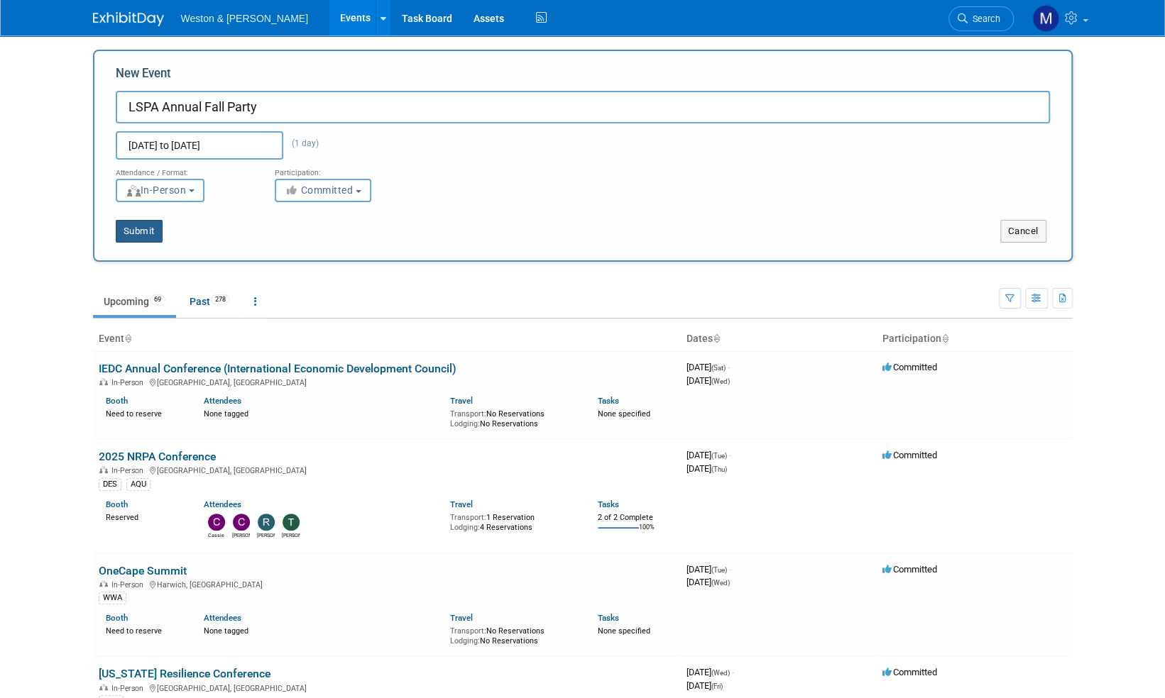
click at [147, 229] on button "Submit" at bounding box center [139, 231] width 47 height 23
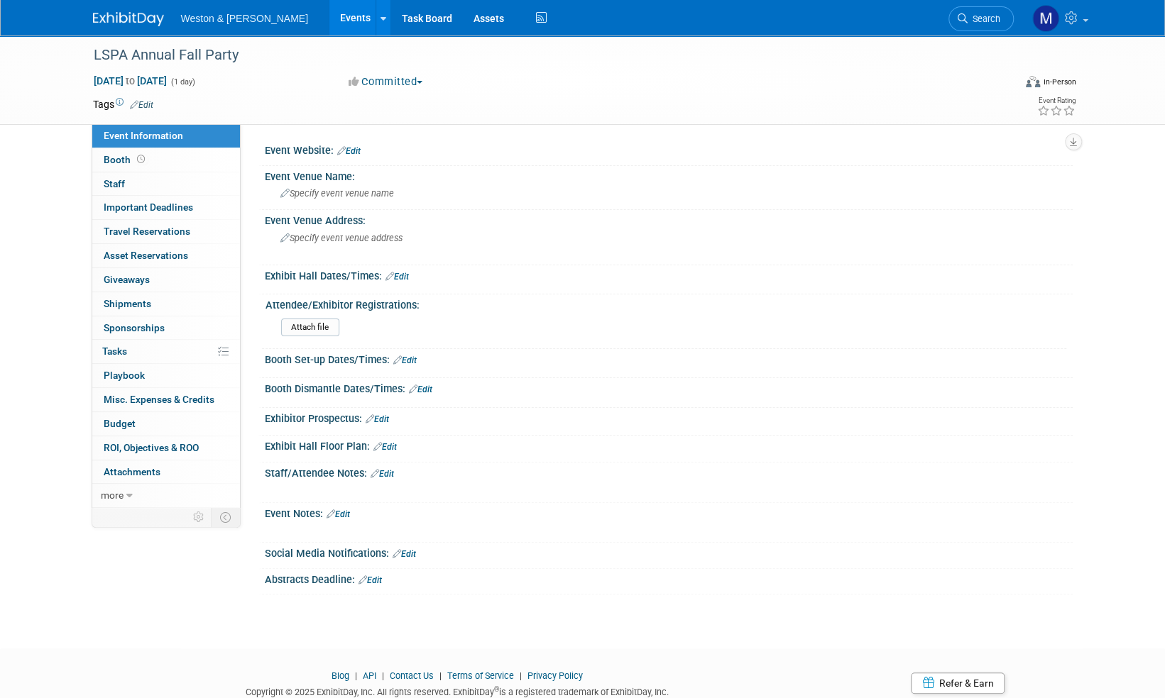
click at [361, 151] on link "Edit" at bounding box center [348, 151] width 23 height 10
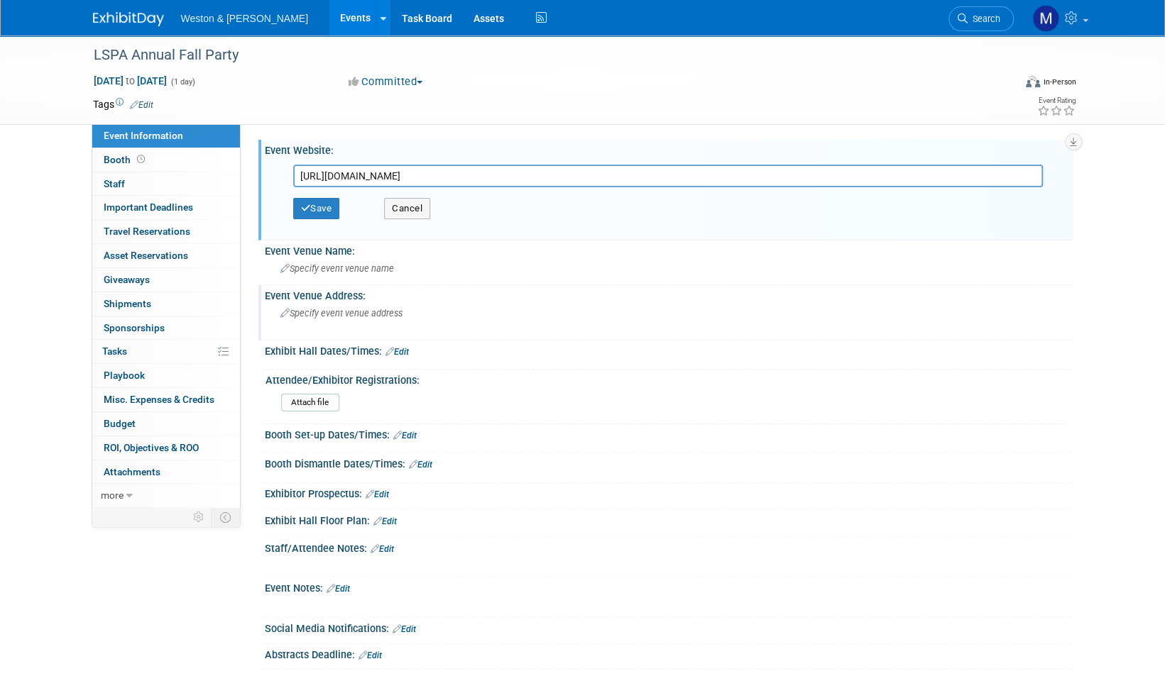
scroll to position [0, 170]
type input "[URL][DOMAIN_NAME]"
click at [327, 204] on button "Save" at bounding box center [316, 208] width 47 height 21
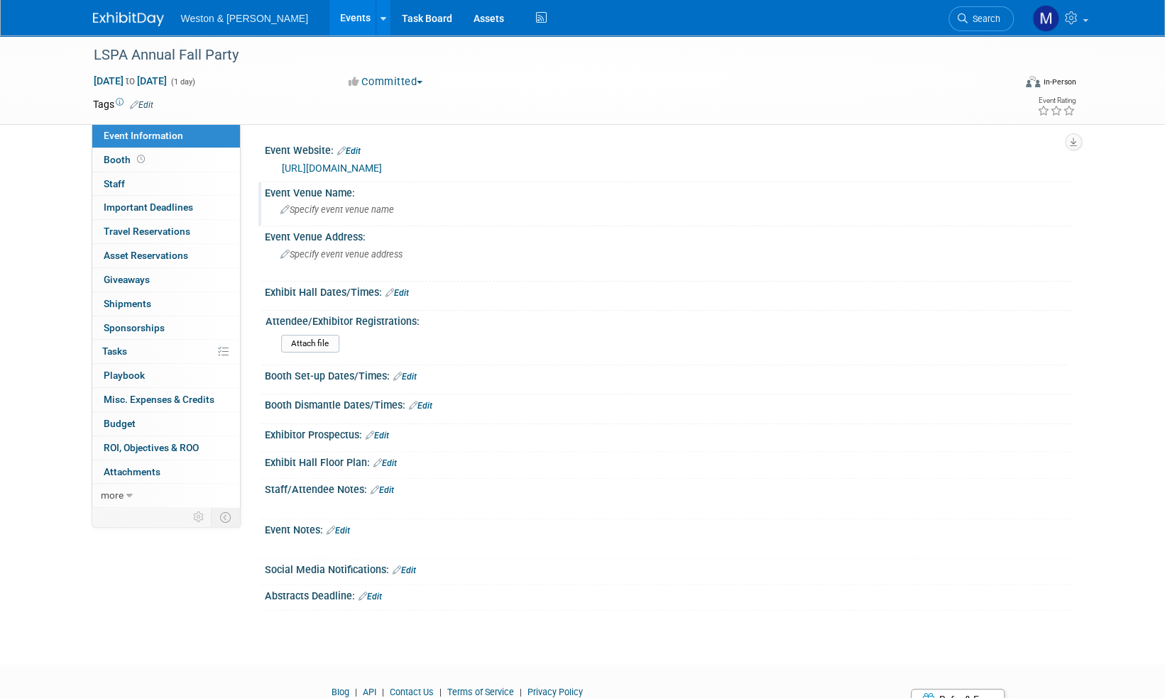
click at [343, 215] on span "Specify event venue name" at bounding box center [337, 209] width 114 height 11
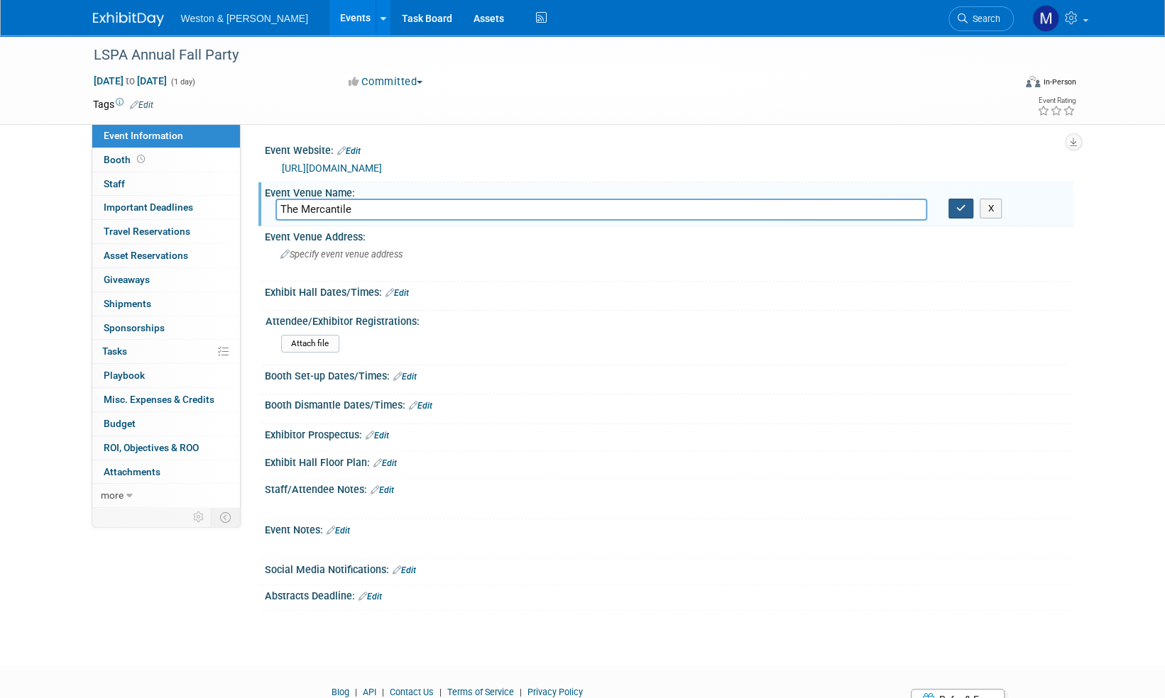
type input "The Mercantile"
drag, startPoint x: 958, startPoint y: 229, endPoint x: 960, endPoint y: 219, distance: 10.0
click at [957, 219] on button "button" at bounding box center [961, 209] width 26 height 20
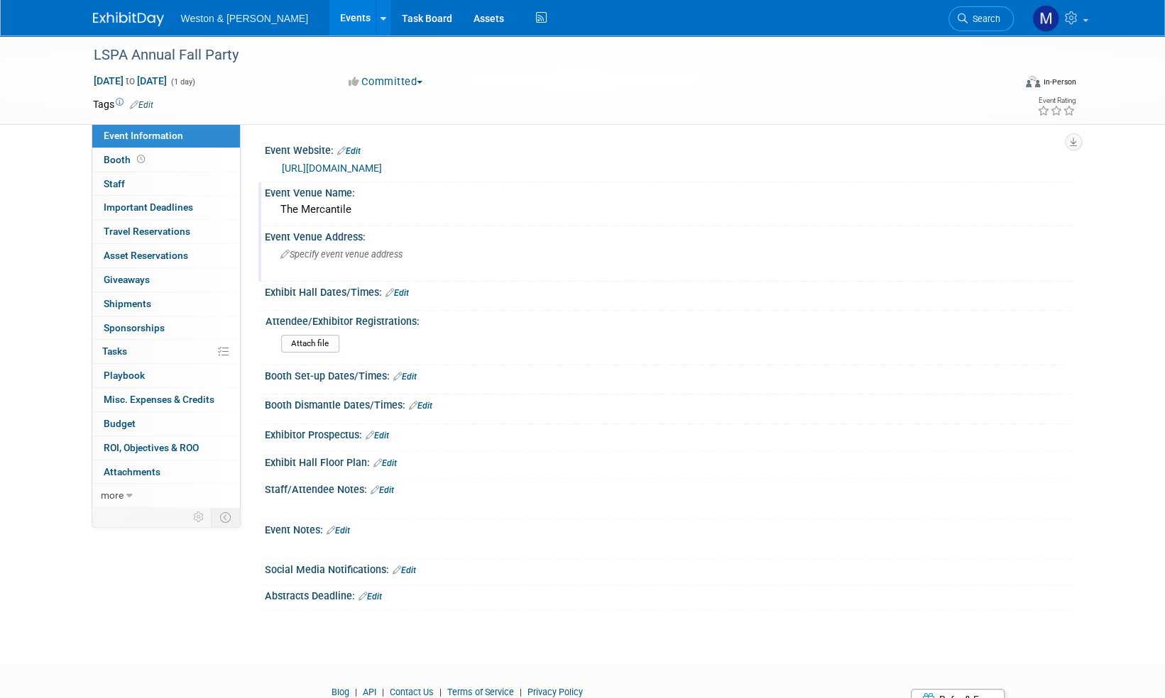
click at [353, 260] on span "Specify event venue address" at bounding box center [341, 254] width 122 height 11
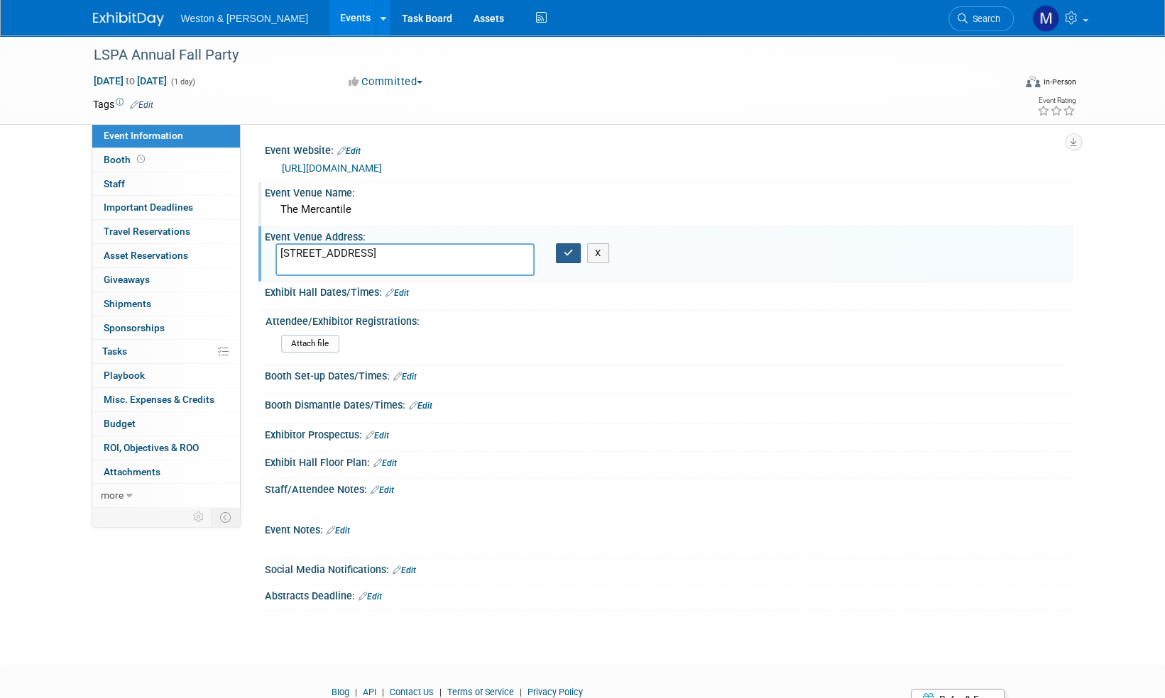
type textarea "[STREET_ADDRESS]"
click at [568, 263] on button "button" at bounding box center [569, 253] width 26 height 20
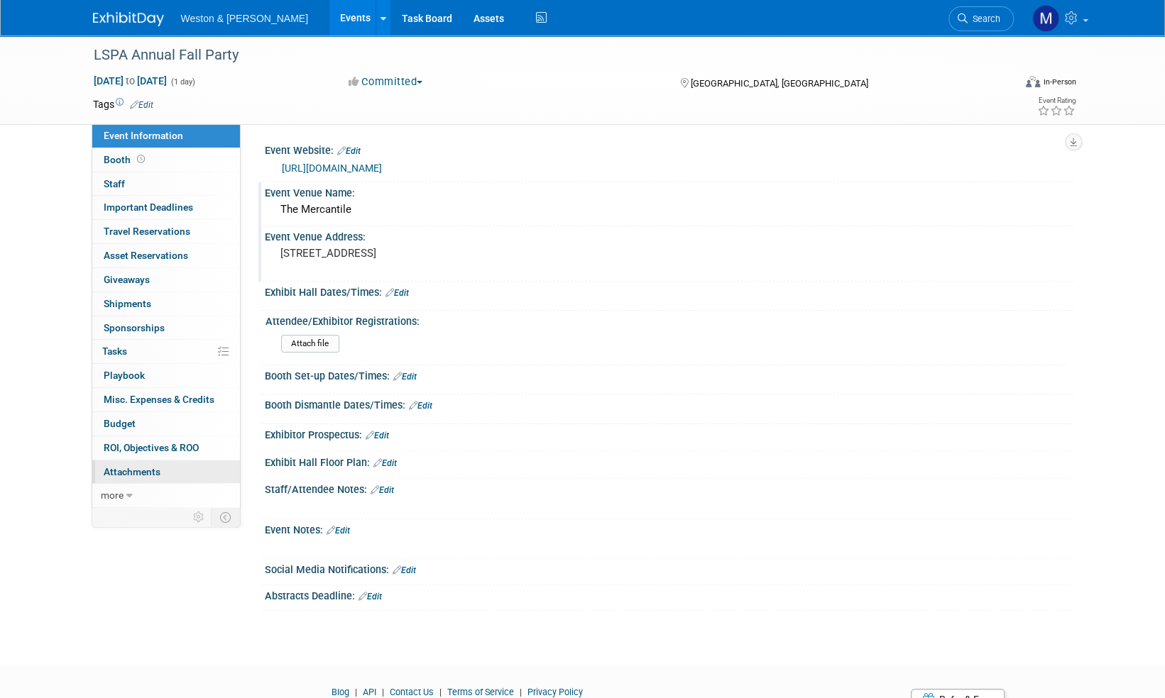
click at [124, 468] on span "Attachments 0" at bounding box center [132, 471] width 57 height 11
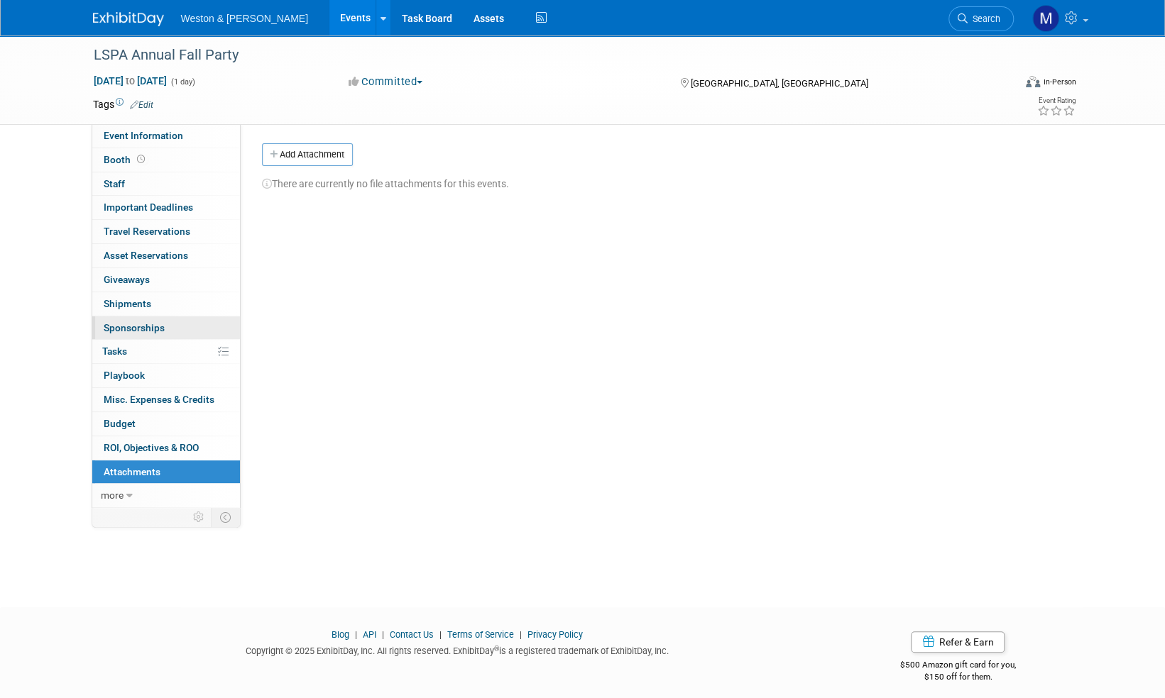
click at [136, 329] on span "Sponsorships 0" at bounding box center [134, 327] width 61 height 11
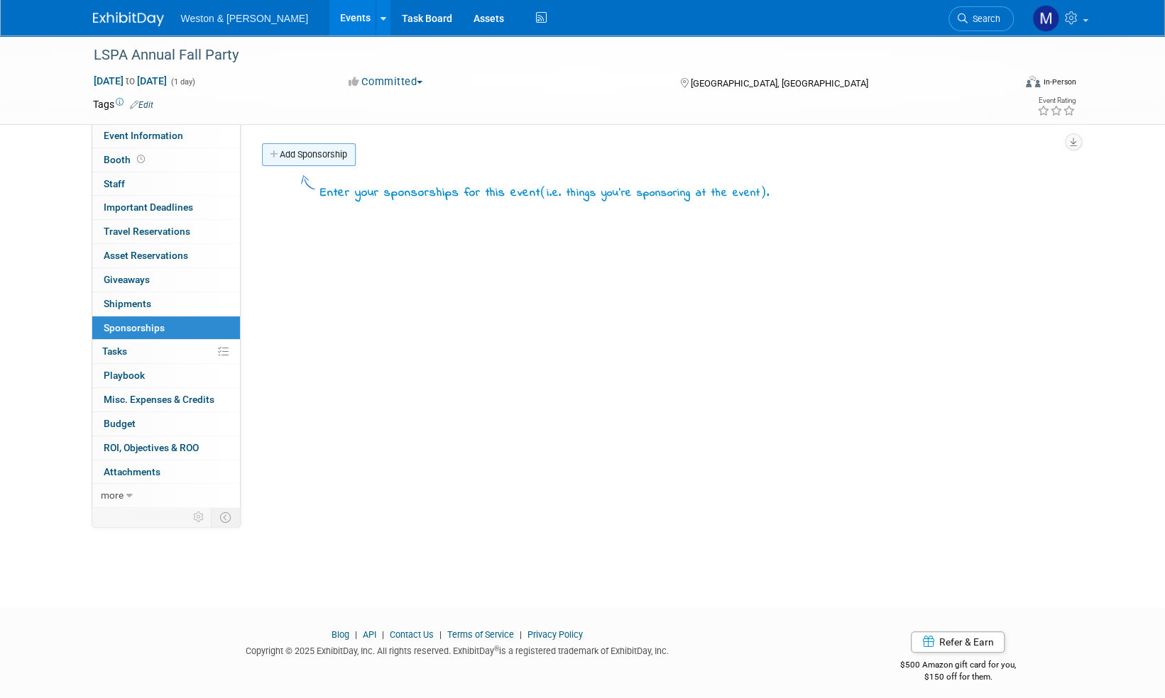
click at [319, 151] on link "Add Sponsorship" at bounding box center [309, 154] width 94 height 23
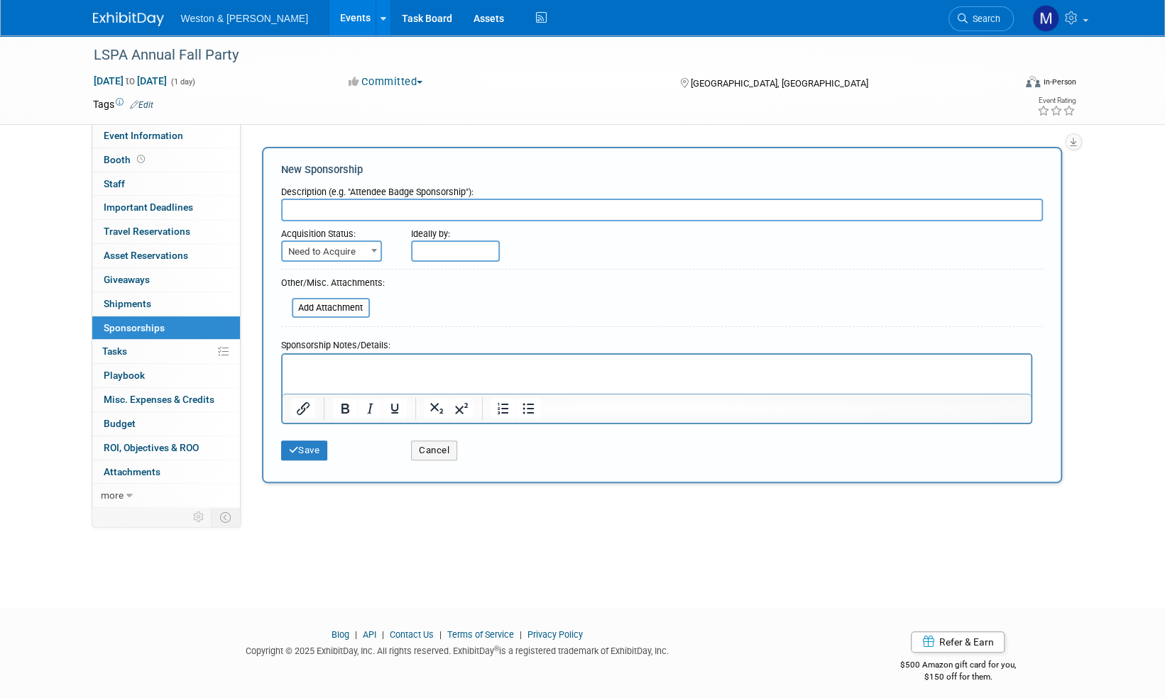
click at [311, 209] on input "text" at bounding box center [662, 210] width 762 height 23
type input "Gold"
click at [372, 246] on span at bounding box center [374, 250] width 14 height 18
select select "2"
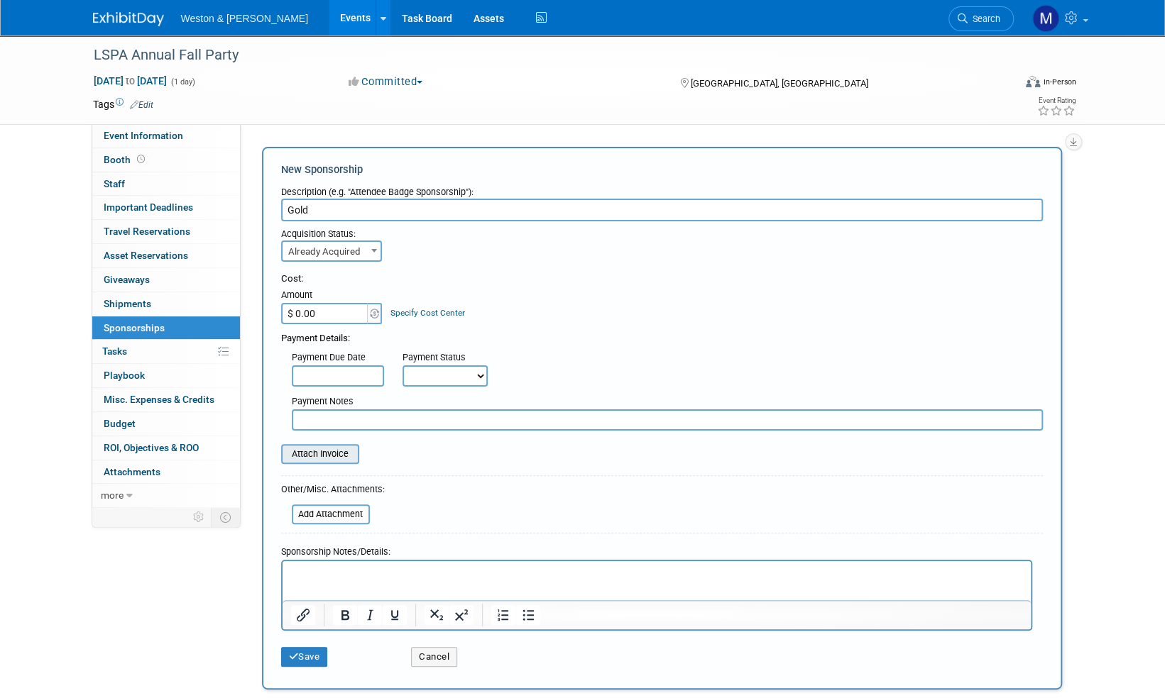
click at [329, 451] on input "file" at bounding box center [273, 454] width 169 height 17
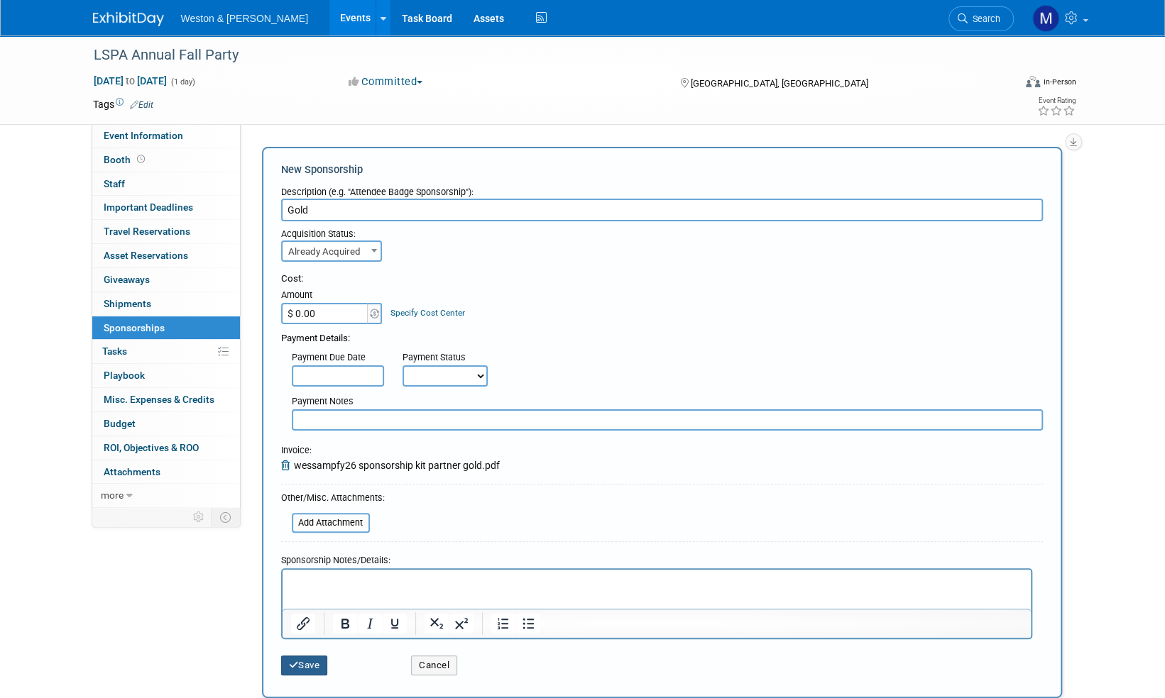
click at [319, 666] on button "Save" at bounding box center [304, 666] width 47 height 20
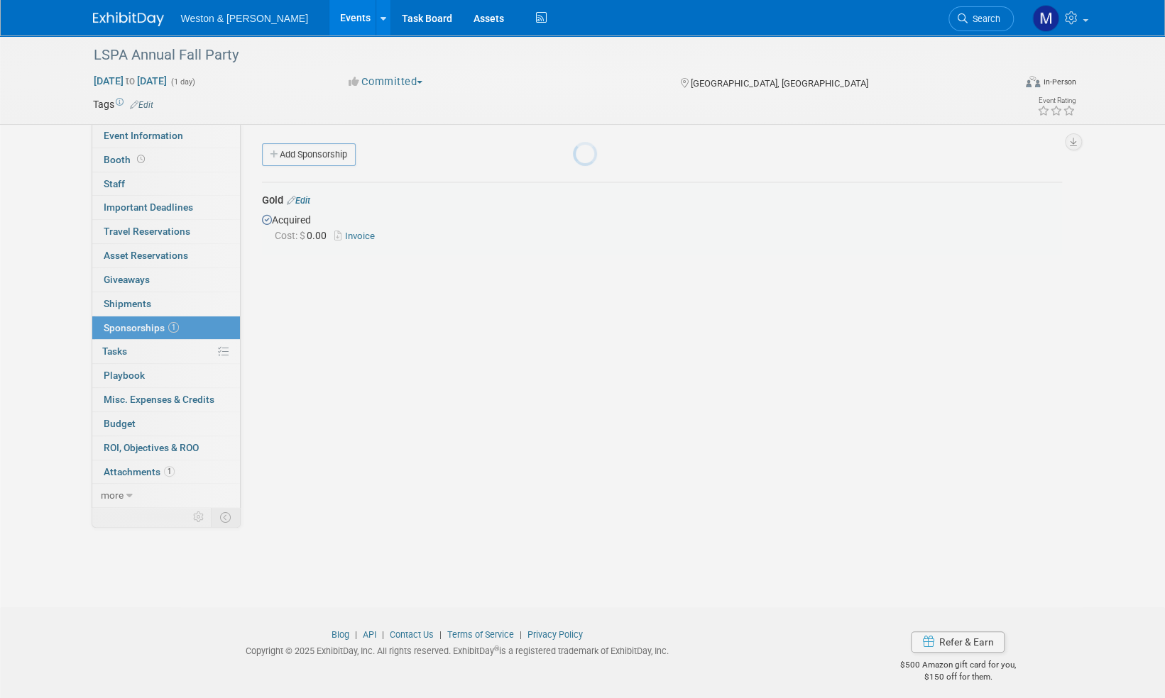
scroll to position [9, 0]
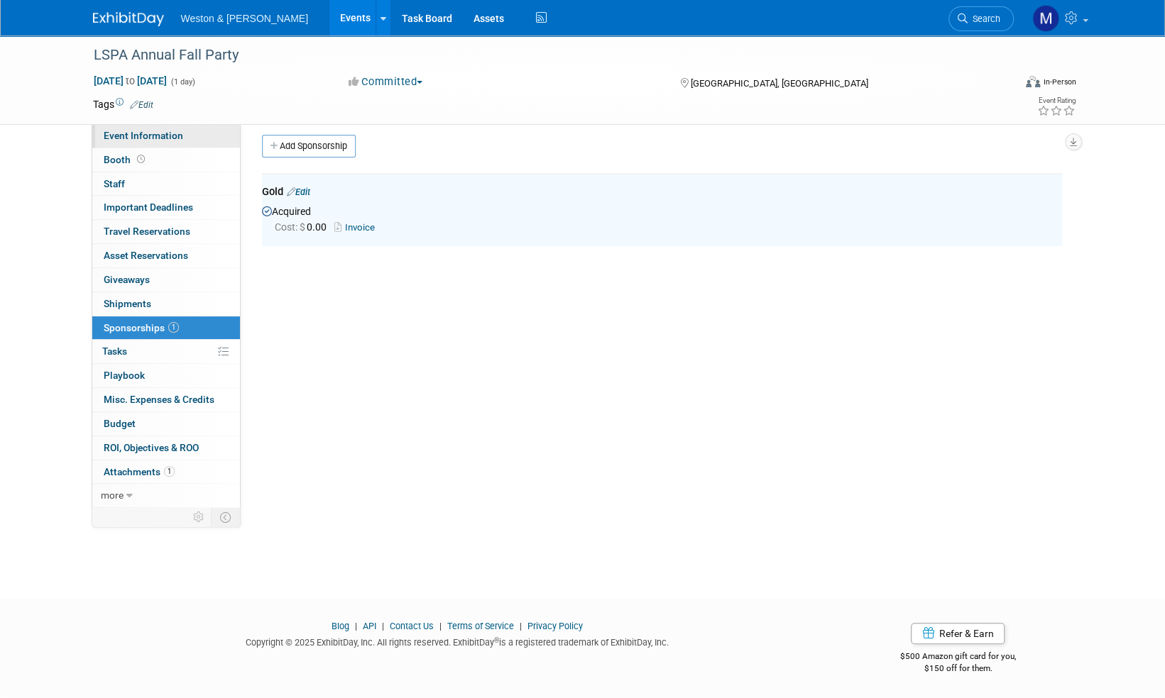
click at [133, 135] on span "Event Information" at bounding box center [143, 135] width 79 height 11
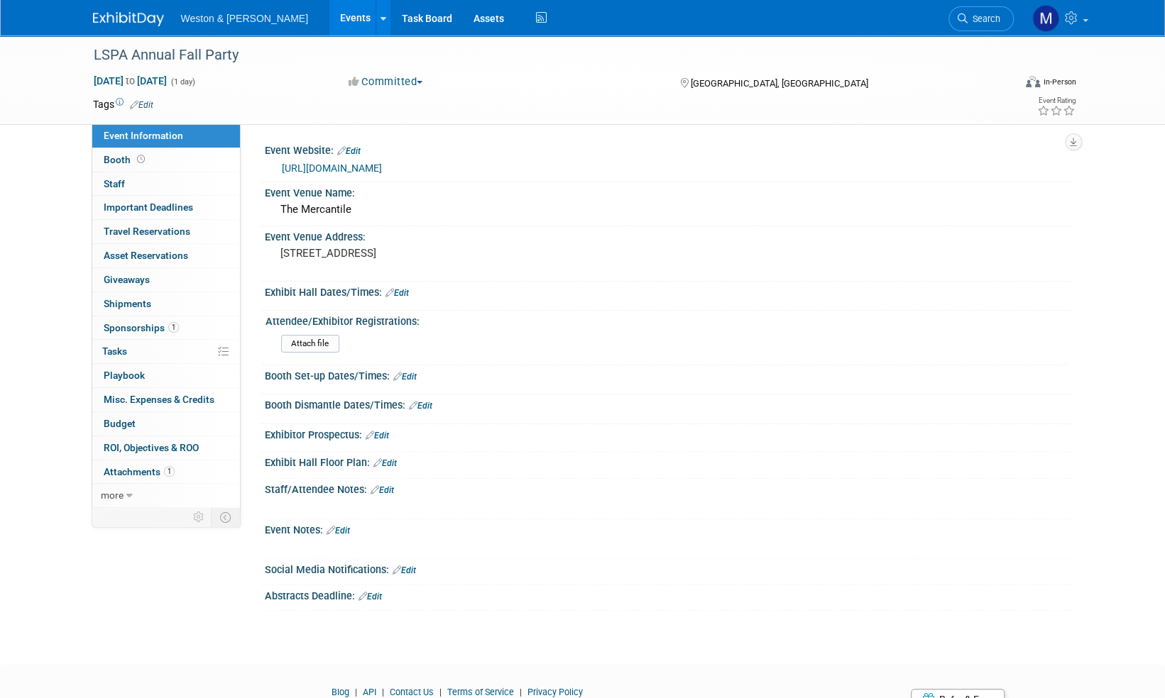
click at [390, 495] on link "Edit" at bounding box center [382, 491] width 23 height 10
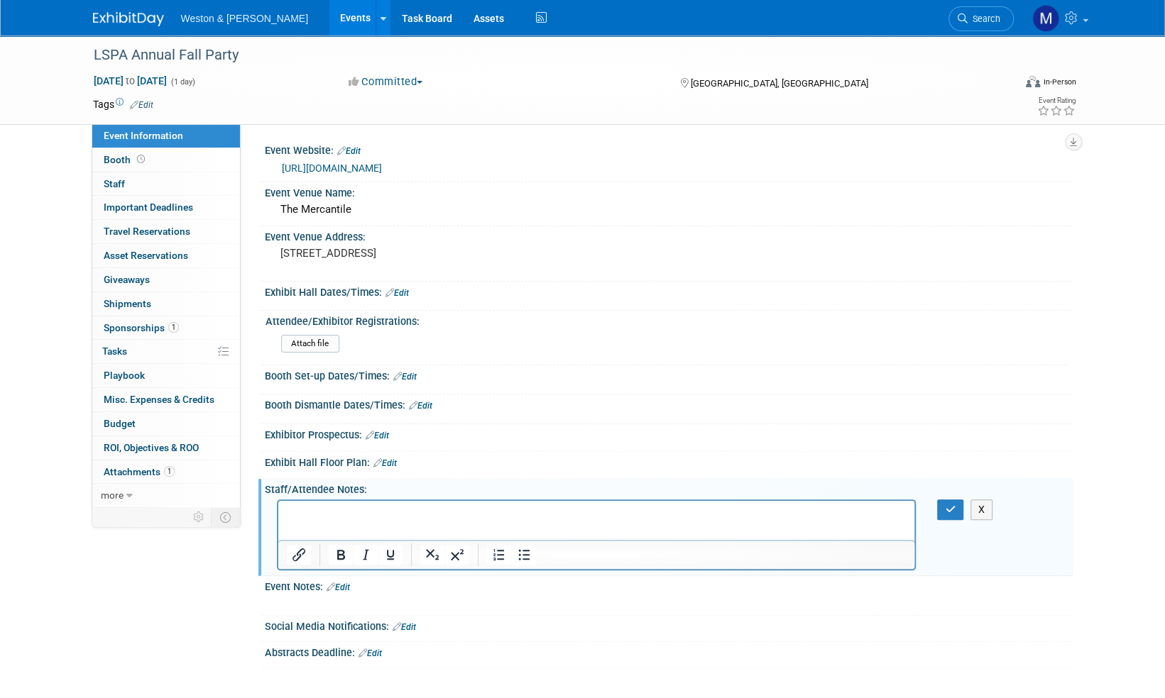
click at [303, 514] on p "Rich Text Area. Press ALT-0 for help." at bounding box center [596, 513] width 620 height 14
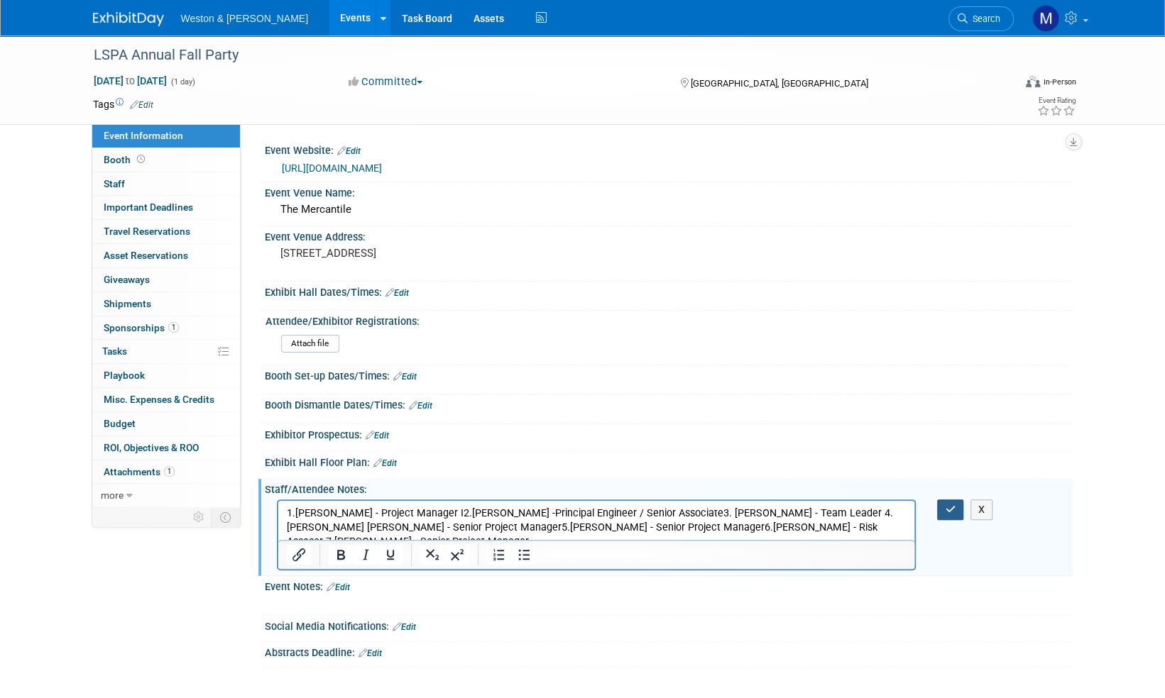
click at [947, 515] on icon "button" at bounding box center [950, 510] width 11 height 10
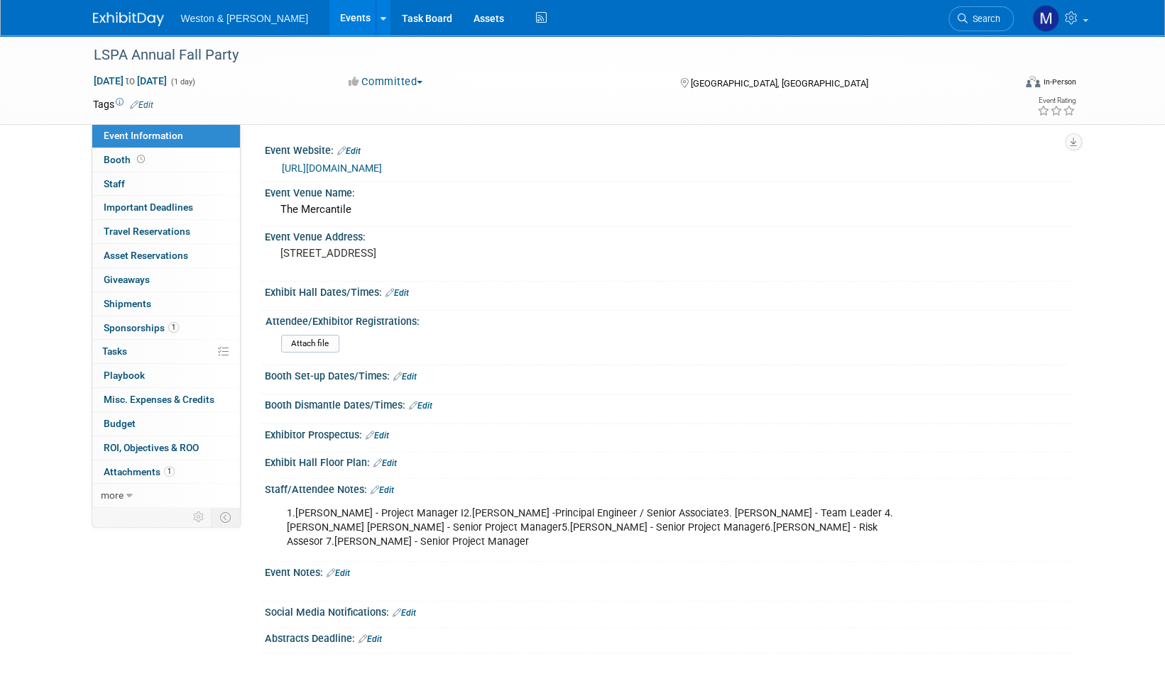
click at [127, 18] on img at bounding box center [128, 19] width 71 height 14
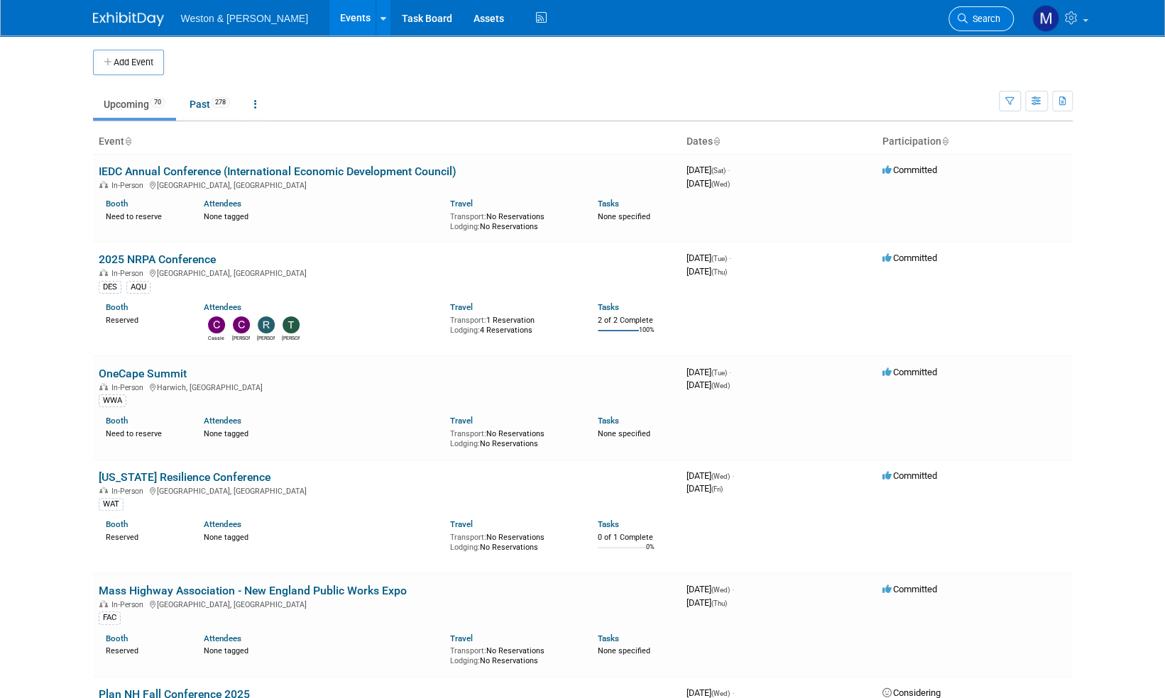
click at [989, 17] on span "Search" at bounding box center [983, 18] width 33 height 11
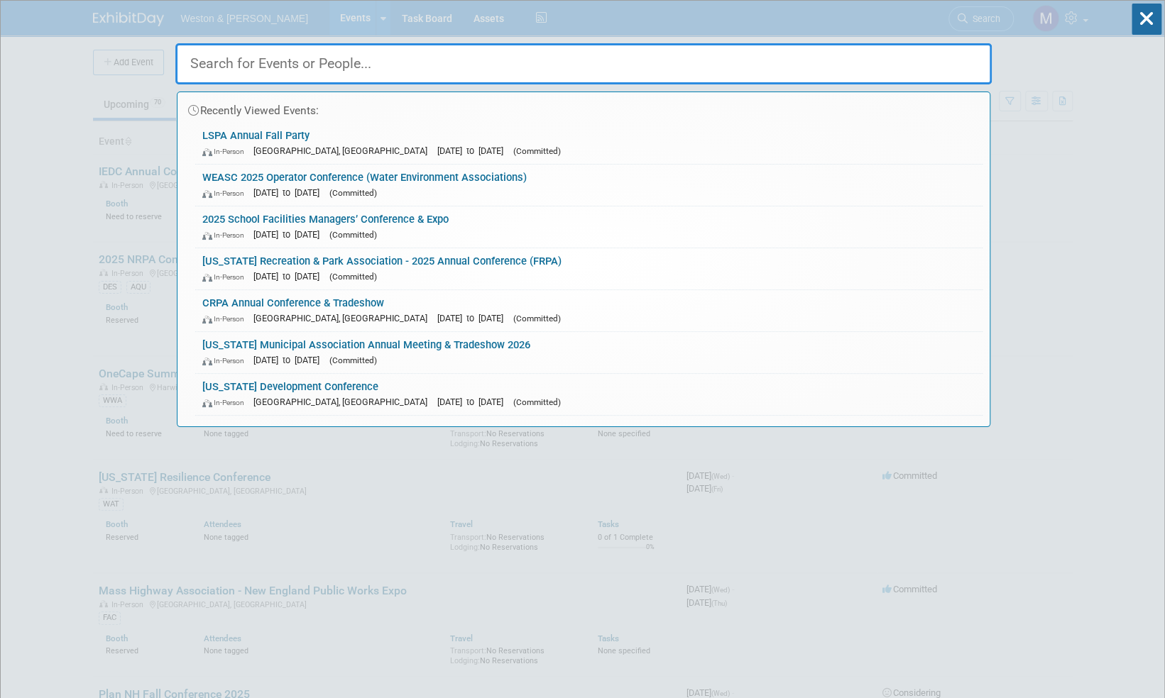
paste input "Kevin T. Walsh"
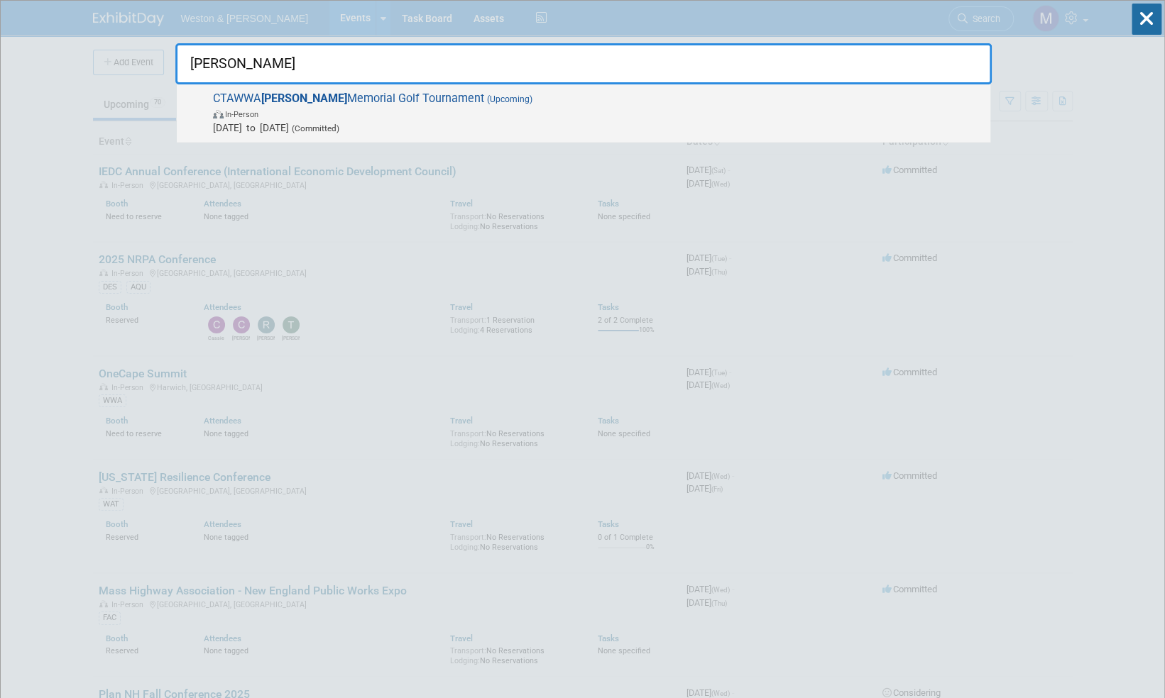
type input "Kevin T. Walsh"
click at [344, 99] on span "CTAWWA Kevin T. Walsh Memorial Golf Tournament (Upcoming) In-Person Sep 19, 202…" at bounding box center [596, 113] width 774 height 43
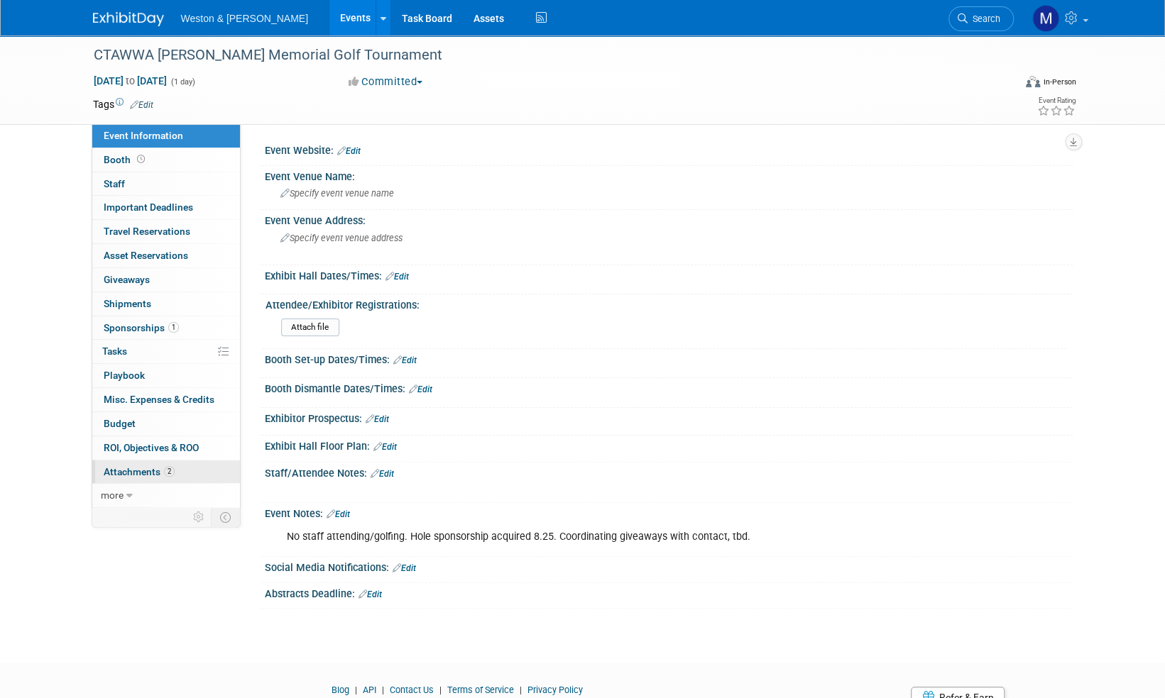
click at [120, 467] on span "Attachments 2" at bounding box center [139, 471] width 71 height 11
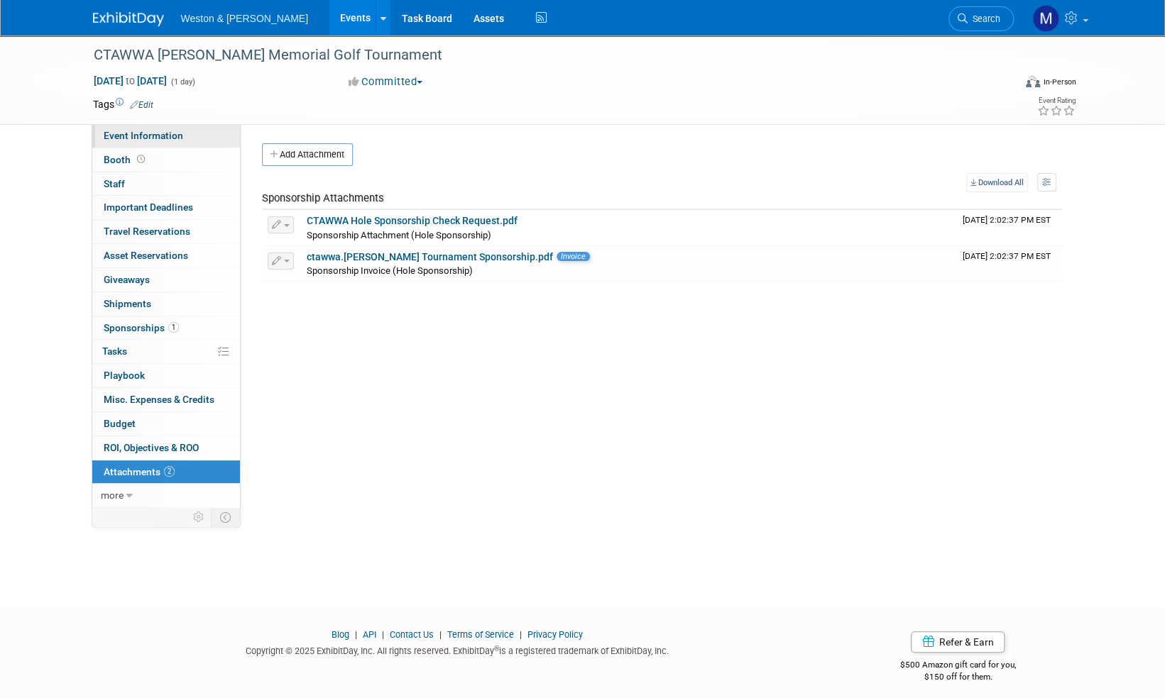
click at [137, 138] on span "Event Information" at bounding box center [143, 135] width 79 height 11
